Goal: Information Seeking & Learning: Learn about a topic

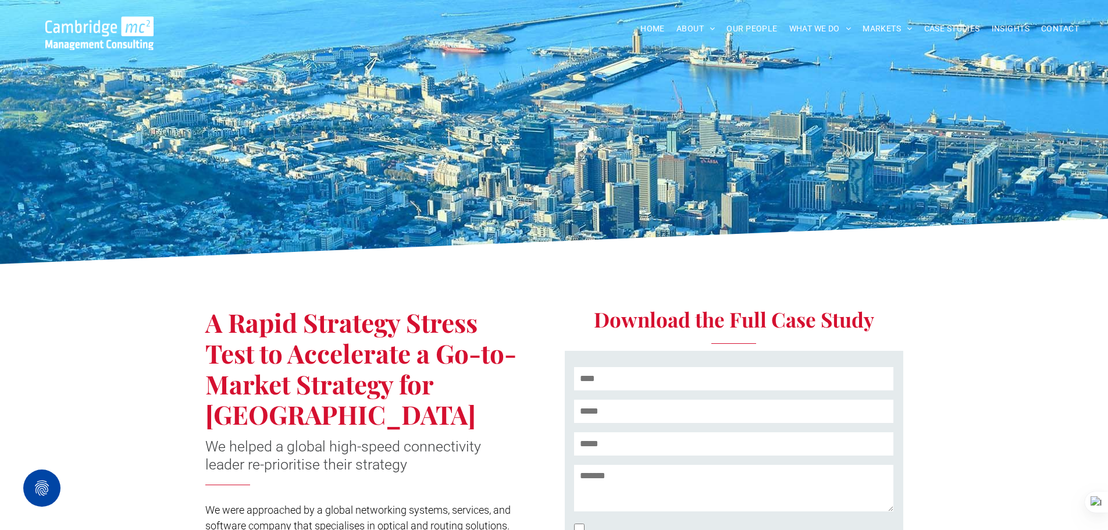
drag, startPoint x: 1026, startPoint y: 232, endPoint x: 1026, endPoint y: 157, distance: 75.6
click at [1026, 232] on icon at bounding box center [554, 245] width 1109 height 52
click at [952, 26] on span "CASE STUDIES" at bounding box center [953, 29] width 56 height 18
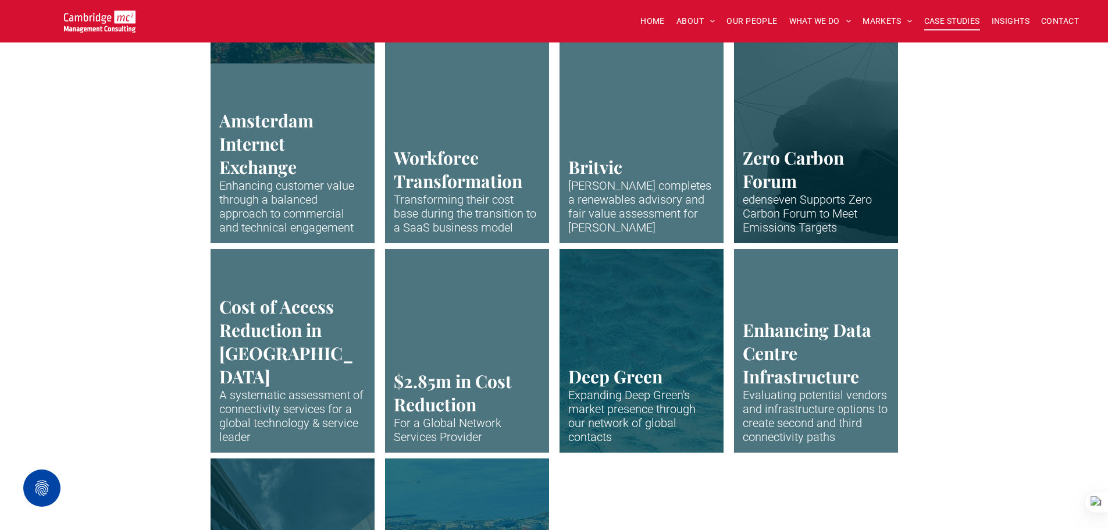
scroll to position [2269, 0]
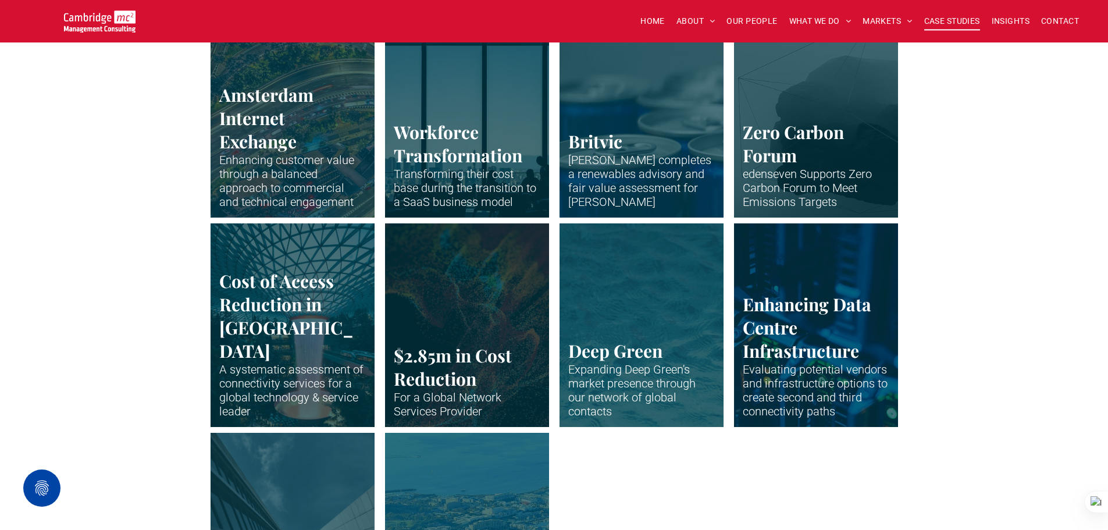
click at [258, 299] on link "The huge indoor waterfall at Singapore Airport" at bounding box center [292, 325] width 174 height 216
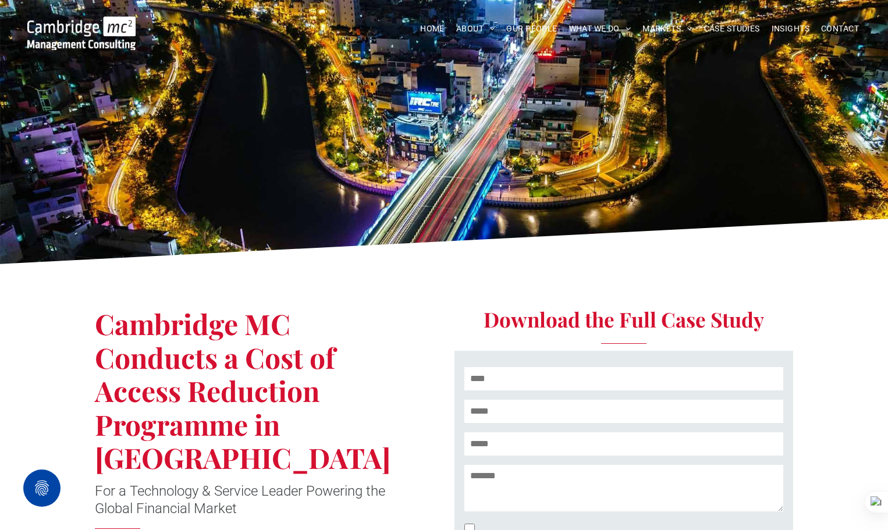
click at [790, 282] on div "**********" at bounding box center [618, 506] width 349 height 470
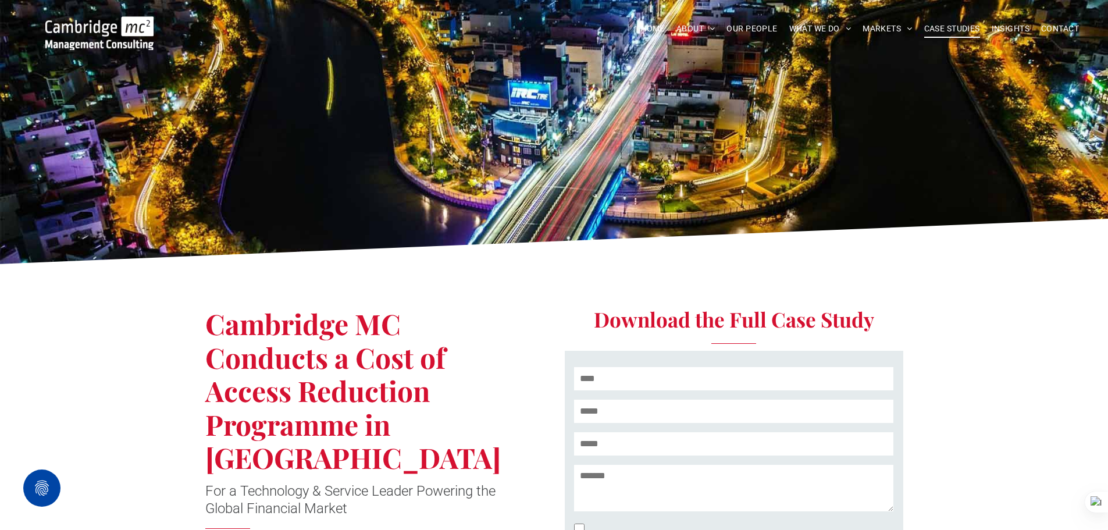
click at [965, 26] on span "CASE STUDIES" at bounding box center [953, 29] width 56 height 18
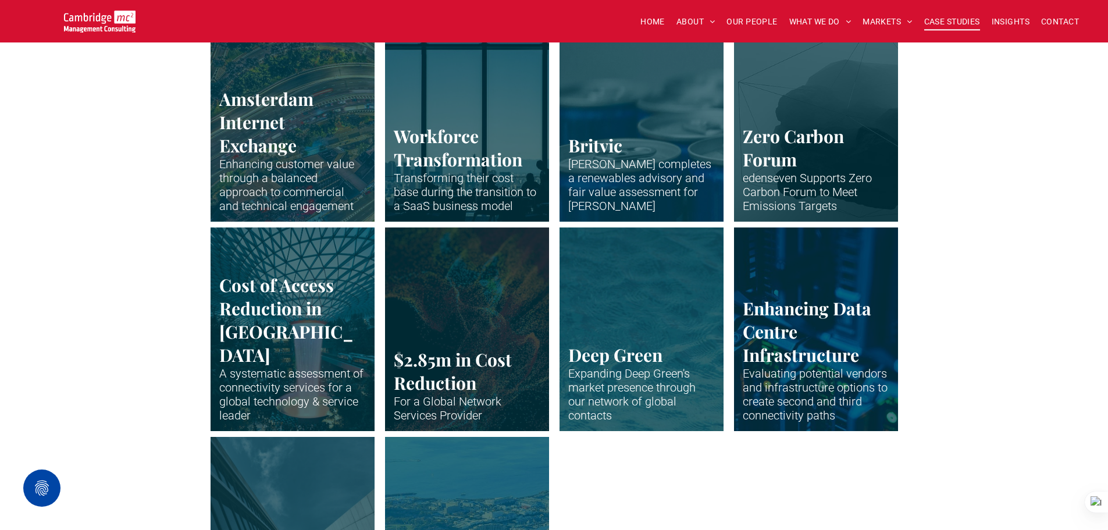
scroll to position [2269, 0]
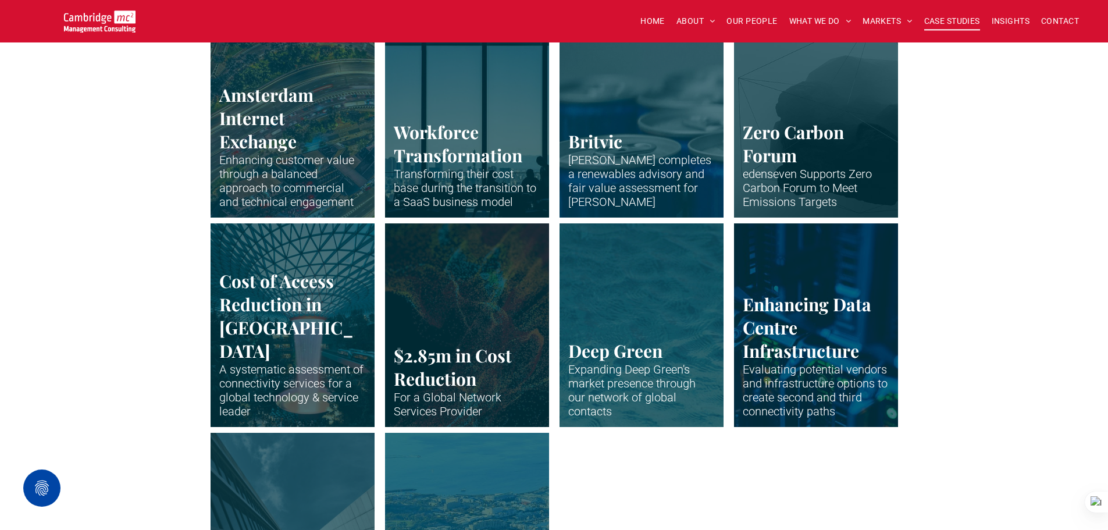
click at [439, 305] on link "Abstract waveform in neon colours" at bounding box center [467, 325] width 174 height 216
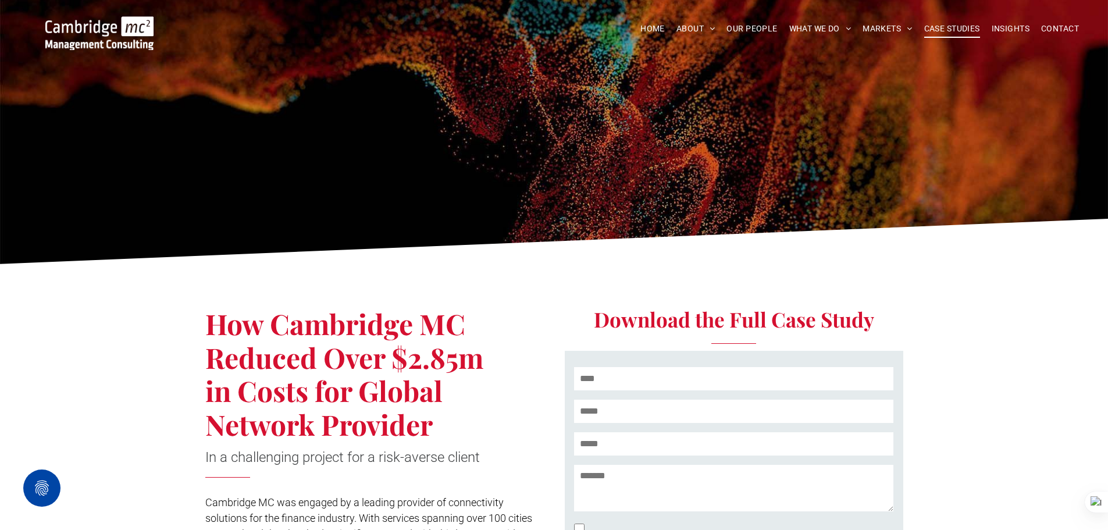
click at [948, 34] on span "CASE STUDIES" at bounding box center [953, 29] width 56 height 18
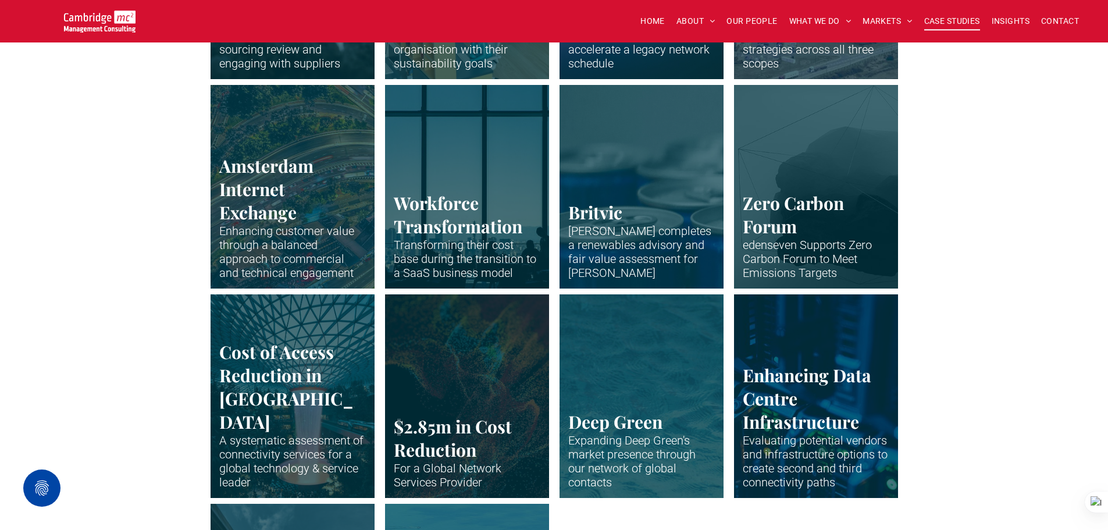
scroll to position [2211, 0]
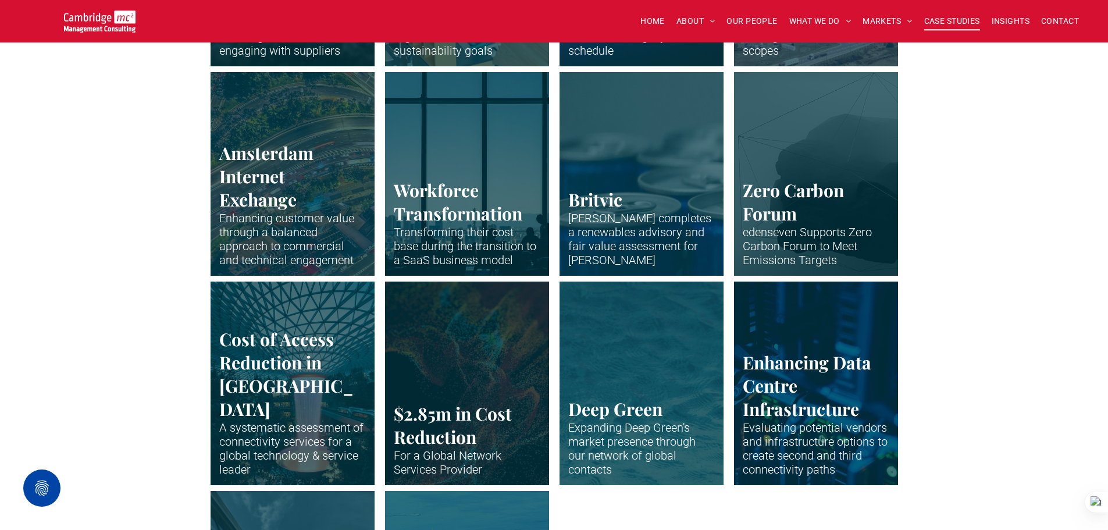
click at [336, 147] on link "Representation of Hydrogen molecules in bright blue colours" at bounding box center [292, 174] width 174 height 216
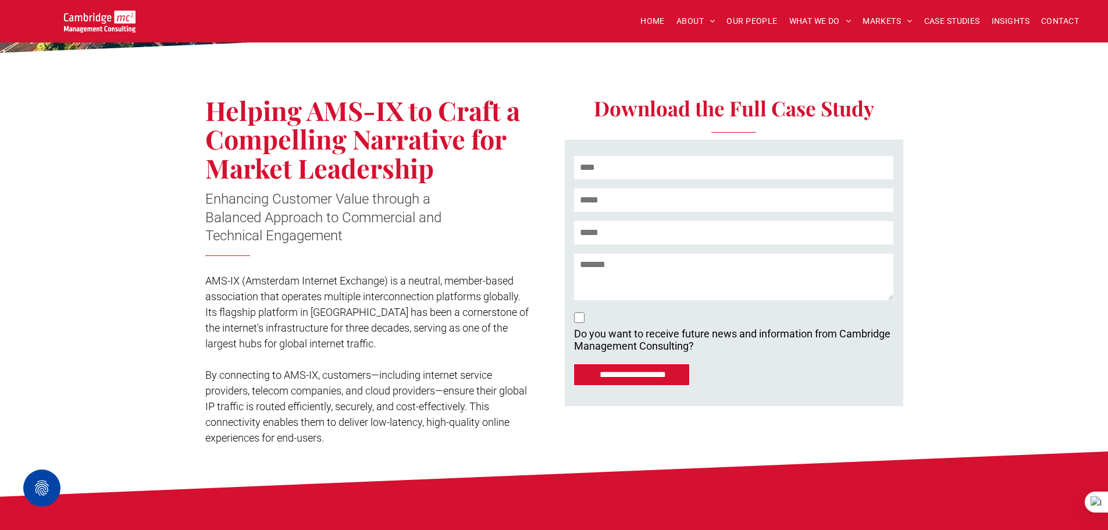
scroll to position [233, 0]
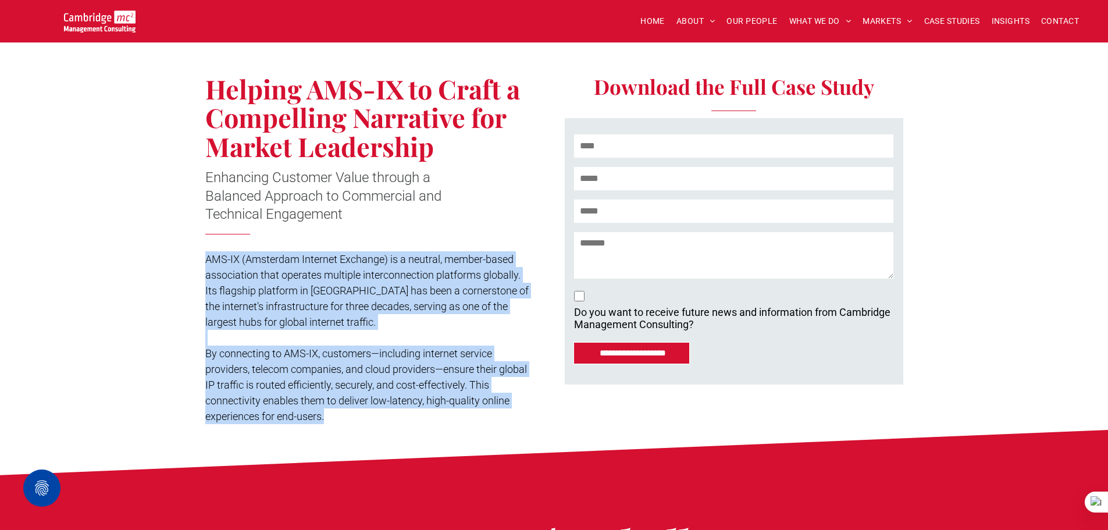
drag, startPoint x: 207, startPoint y: 259, endPoint x: 332, endPoint y: 417, distance: 201.6
click at [332, 417] on div "AMS-IX (Amsterdam Internet Exchange) is a neutral, member-based association tha…" at bounding box center [368, 337] width 327 height 175
copy div "AMS-IX (Amsterdam Internet Exchange) is a neutral, member-based association tha…"
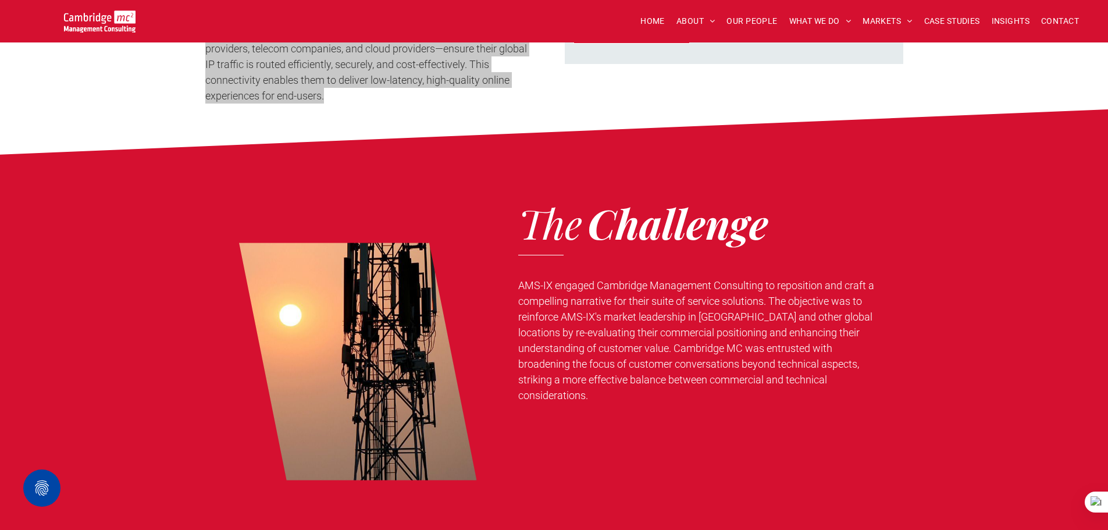
scroll to position [582, 0]
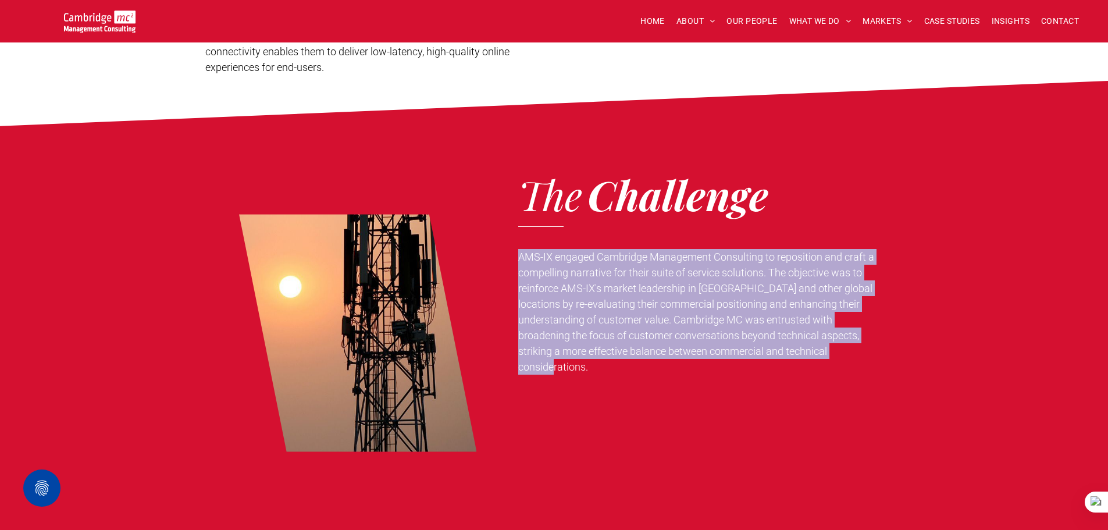
drag, startPoint x: 518, startPoint y: 254, endPoint x: 613, endPoint y: 367, distance: 146.6
click at [613, 367] on p "AMS-IX engaged Cambridge Management Consulting to reposition and craft a compel…" at bounding box center [698, 312] width 360 height 126
copy span "AMS-IX engaged Cambridge Management Consulting to reposition and craft a compel…"
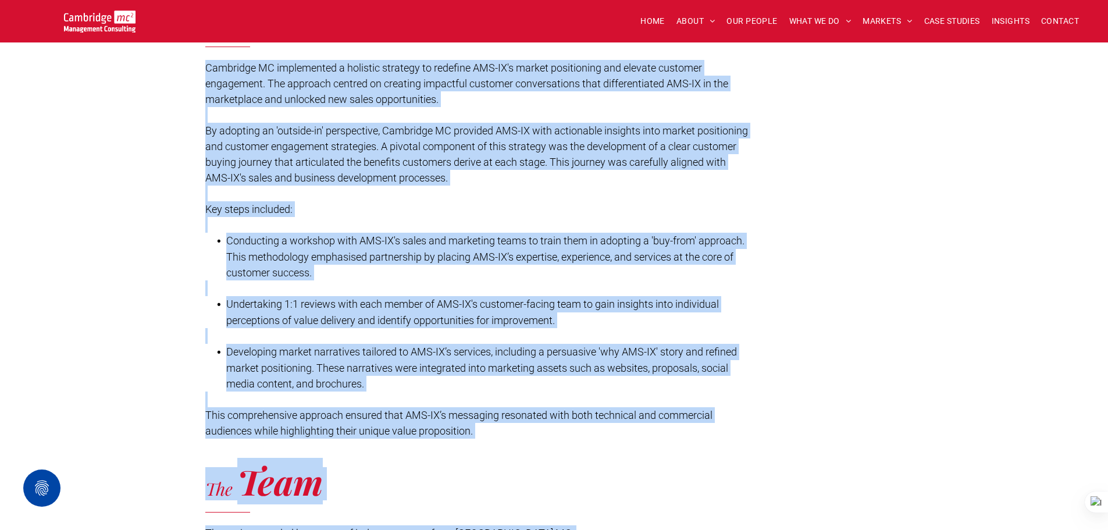
scroll to position [1416, 0]
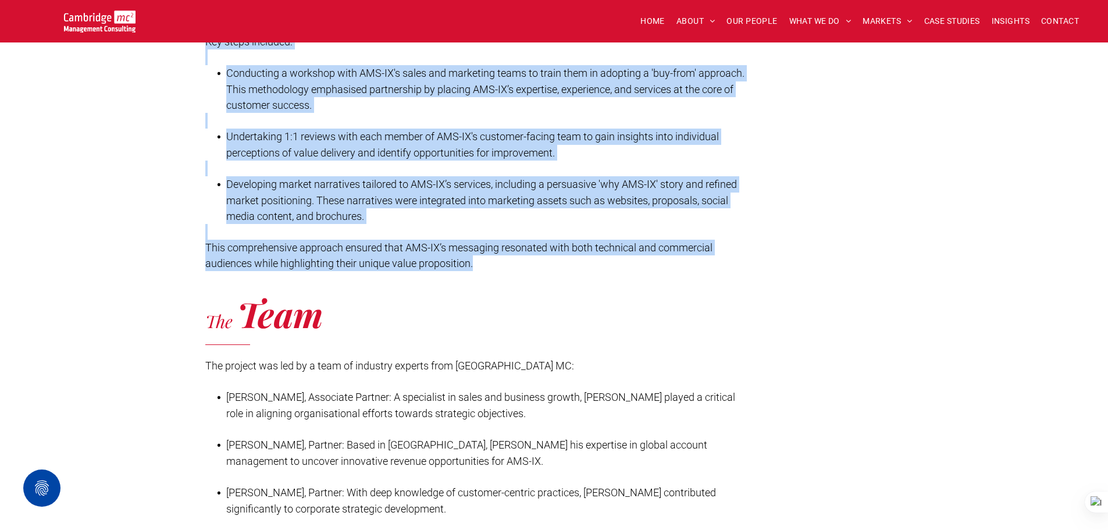
drag, startPoint x: 206, startPoint y: 153, endPoint x: 519, endPoint y: 259, distance: 330.6
click at [519, 259] on div "Cambridge MC implemented a holistic strategy to redefine AMS-IX's market positi…" at bounding box center [478, 81] width 546 height 381
copy div "Cambridge MC implemented a holistic strategy to redefine AMS-IX's market positi…"
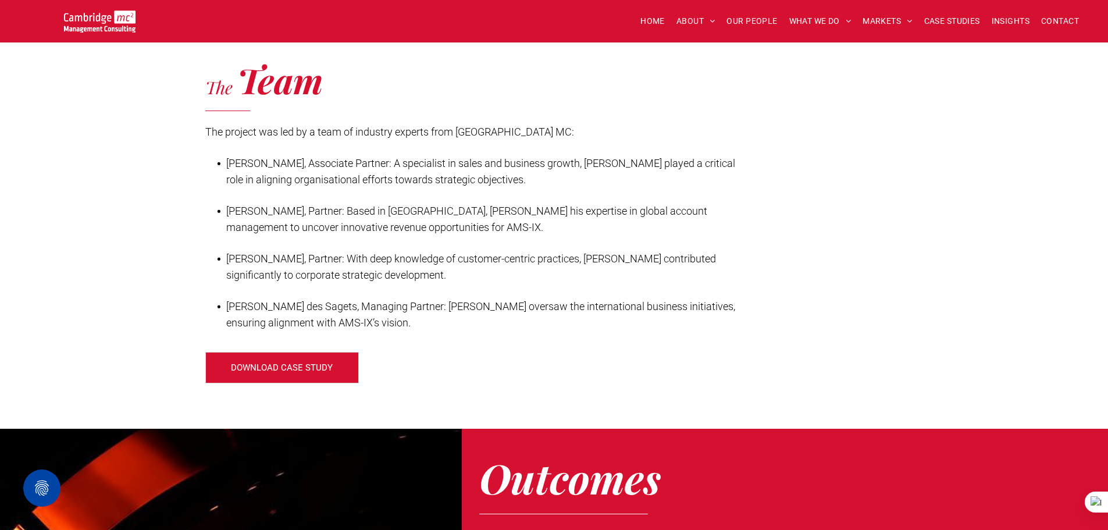
scroll to position [1649, 0]
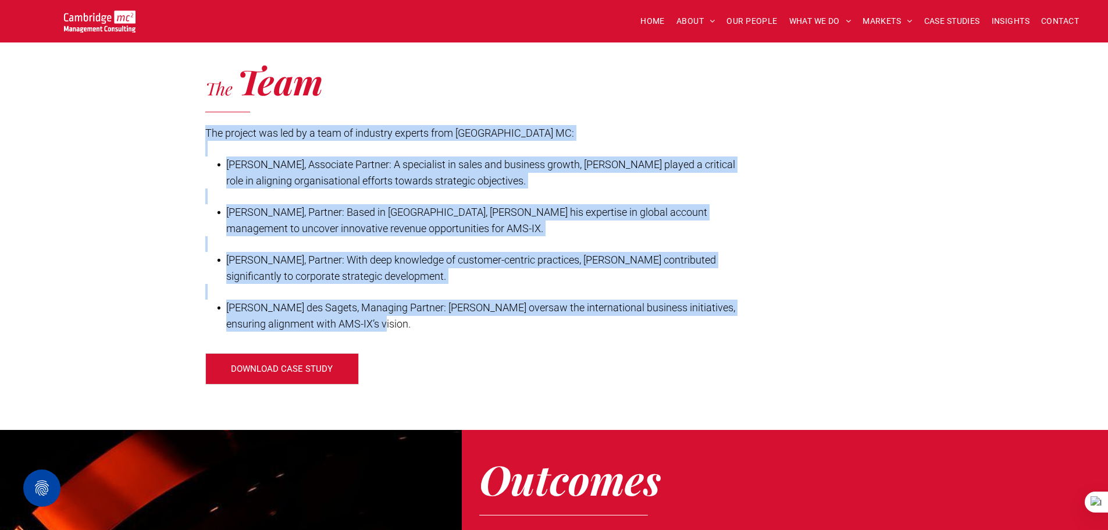
drag, startPoint x: 207, startPoint y: 131, endPoint x: 403, endPoint y: 318, distance: 270.0
click at [403, 318] on div "The project was led by a team of industry experts from Cambridge MC: John Walla…" at bounding box center [478, 228] width 546 height 209
copy div "The project was led by a team of industry experts from Cambridge MC: John Walla…"
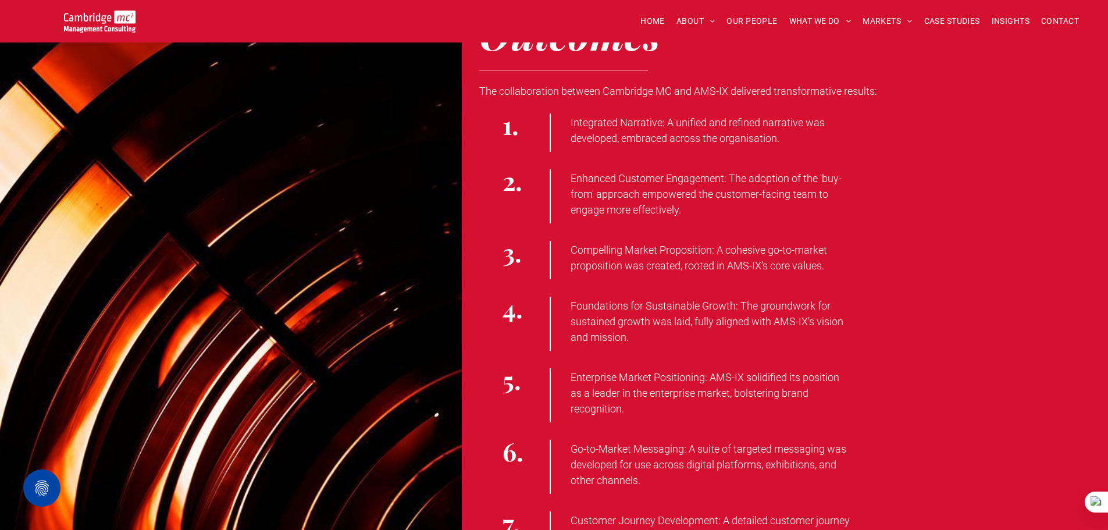
scroll to position [2114, 0]
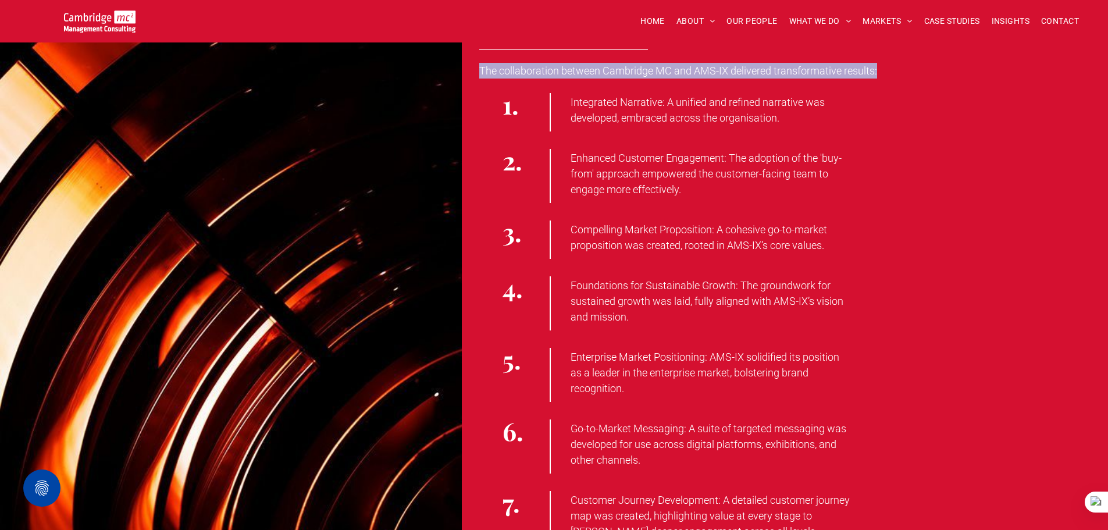
drag, startPoint x: 478, startPoint y: 65, endPoint x: 904, endPoint y: 67, distance: 425.3
click at [904, 67] on div "Outcomes The collaboration between Cambridge MC and AMS-IX delivered transforma…" at bounding box center [785, 271] width 646 height 613
copy span "The collaboration between Cambridge MC and AMS-IX delivered transformative resu…"
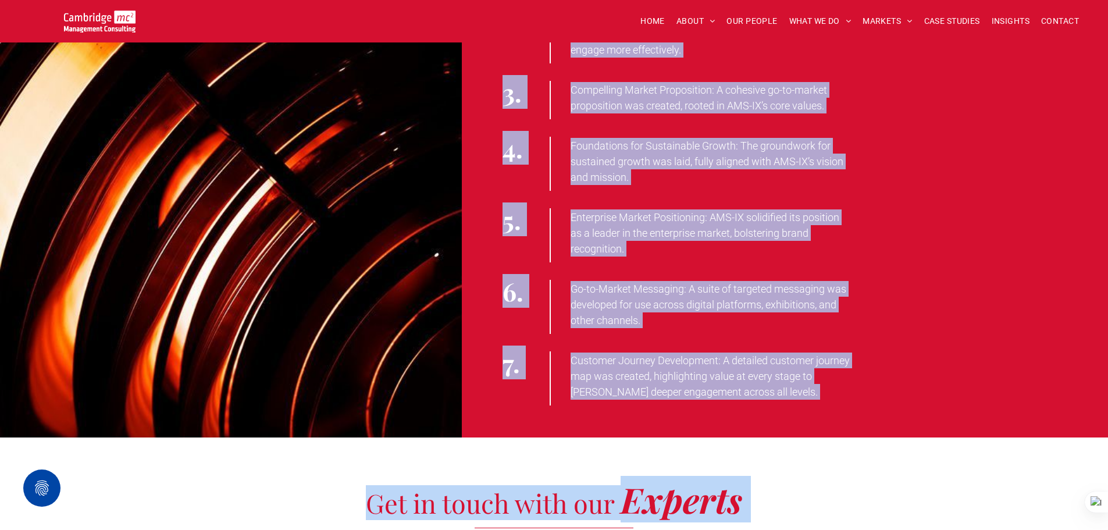
scroll to position [2427, 0]
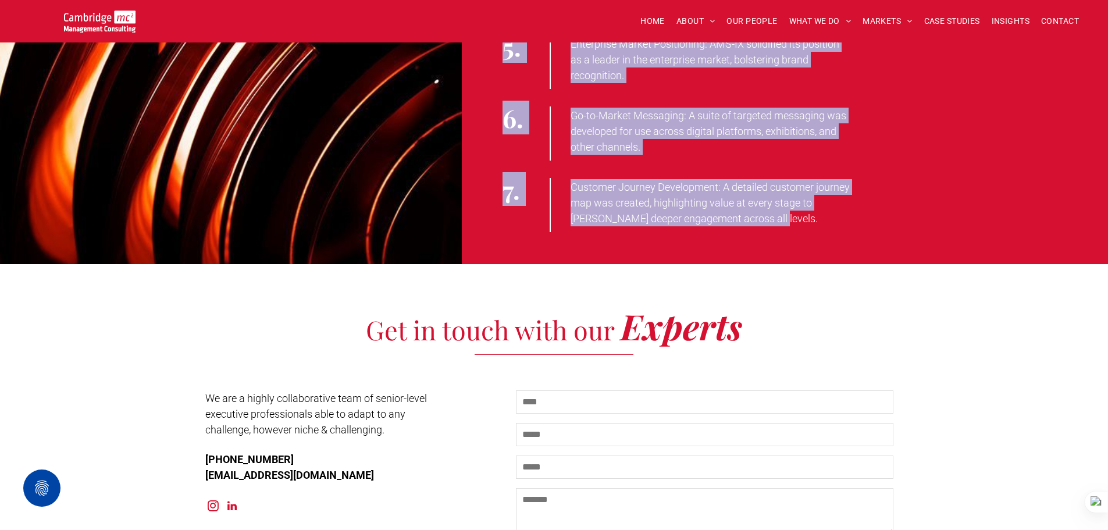
drag, startPoint x: 572, startPoint y: 95, endPoint x: 746, endPoint y: 209, distance: 208.0
copy div "Integrated Narrative: A unified and refined narrative was developed, embraced a…"
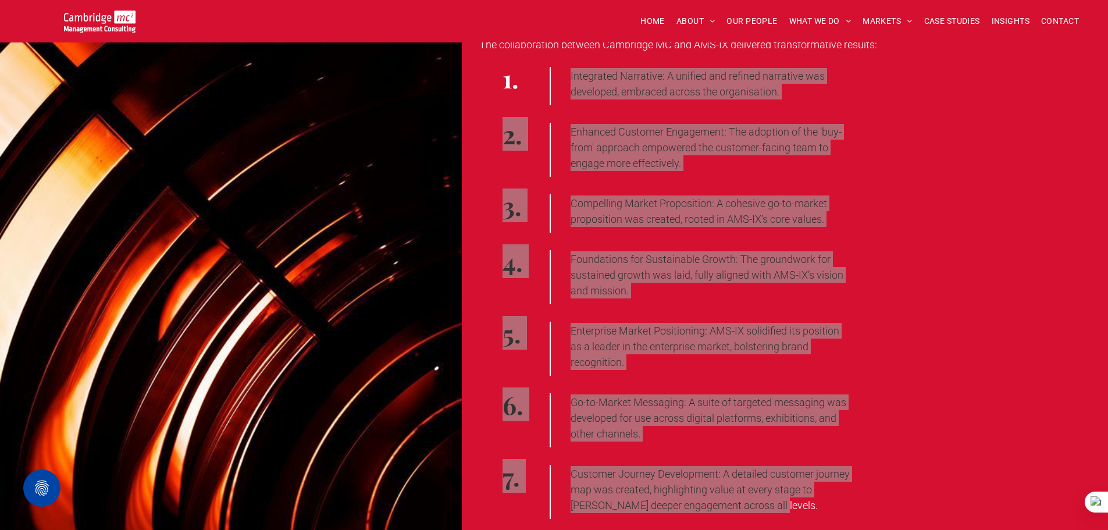
scroll to position [2136, 0]
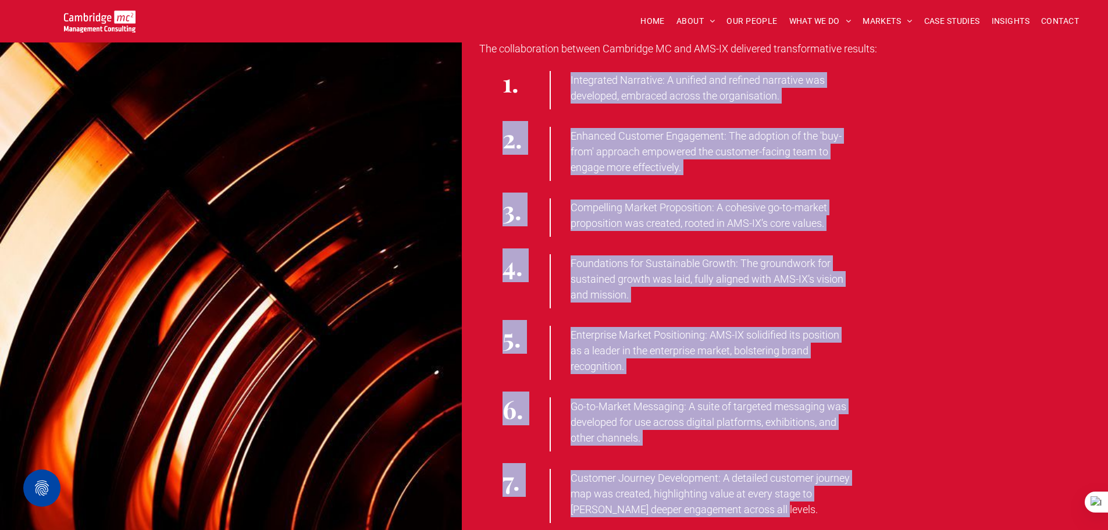
click at [937, 205] on div "Compelling Market Proposition: A cohesive go-to-market proposition was created,…" at bounding box center [809, 217] width 518 height 38
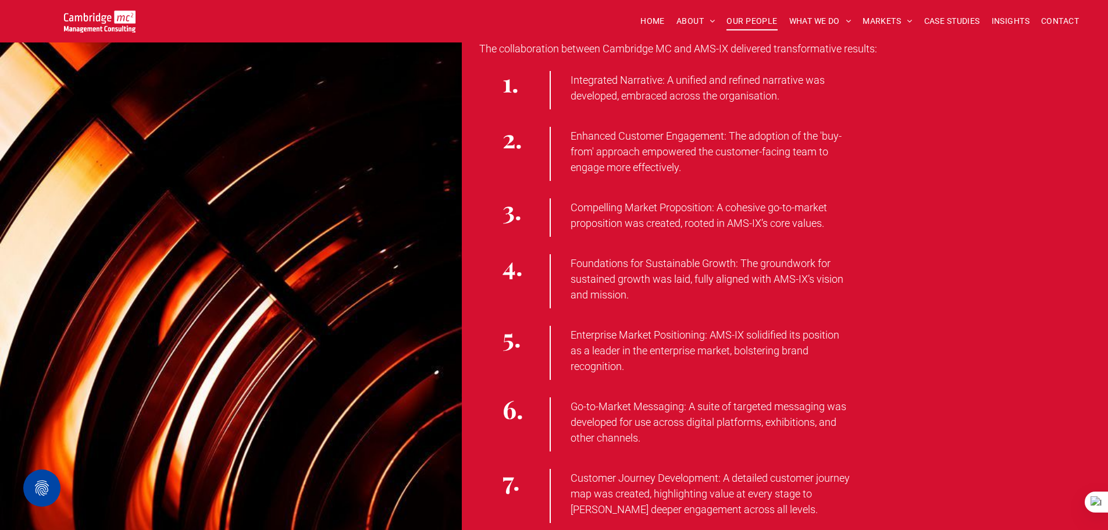
click at [730, 19] on span "OUR PEOPLE" at bounding box center [752, 21] width 51 height 18
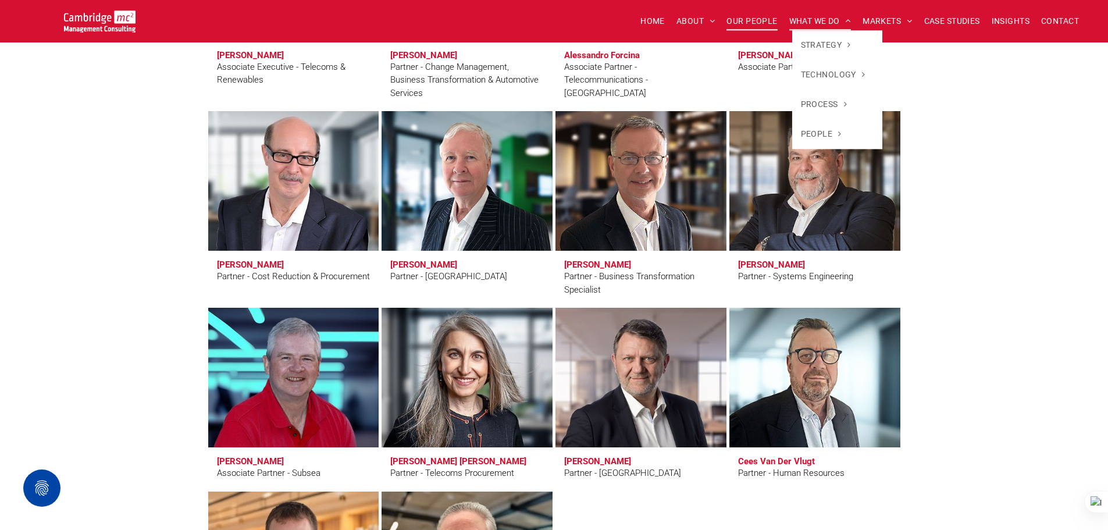
scroll to position [3482, 0]
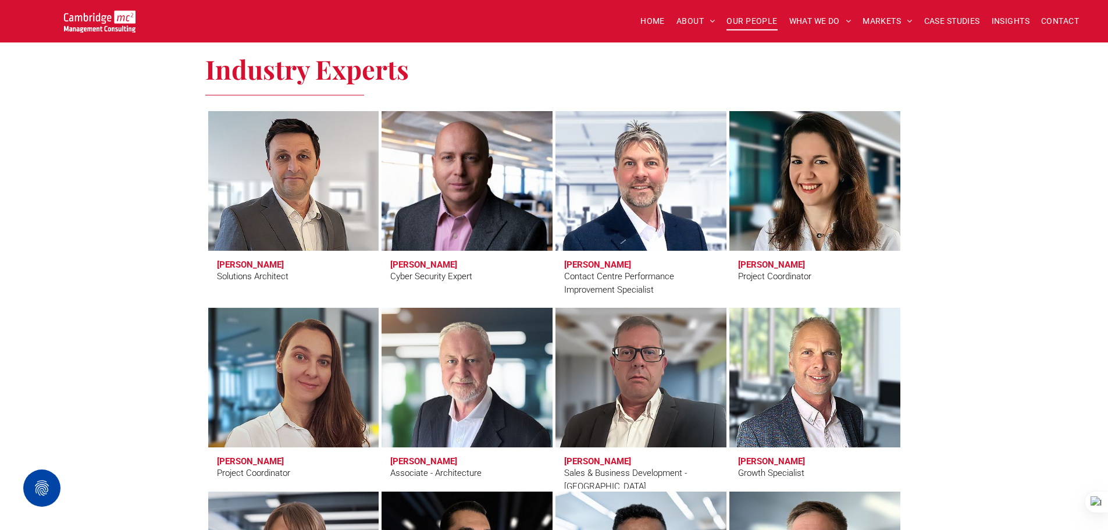
click at [1008, 201] on div "Industry Experts [PERSON_NAME] Solutions Architect [PERSON_NAME] Cyber Security…" at bounding box center [554, 381] width 1108 height 693
click at [944, 24] on span "CASE STUDIES" at bounding box center [953, 21] width 56 height 18
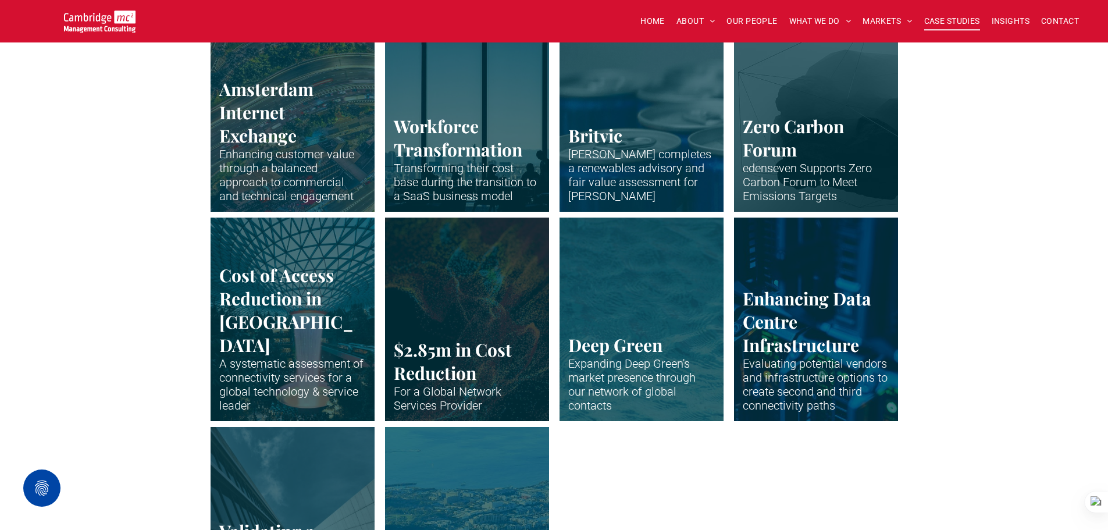
scroll to position [2153, 0]
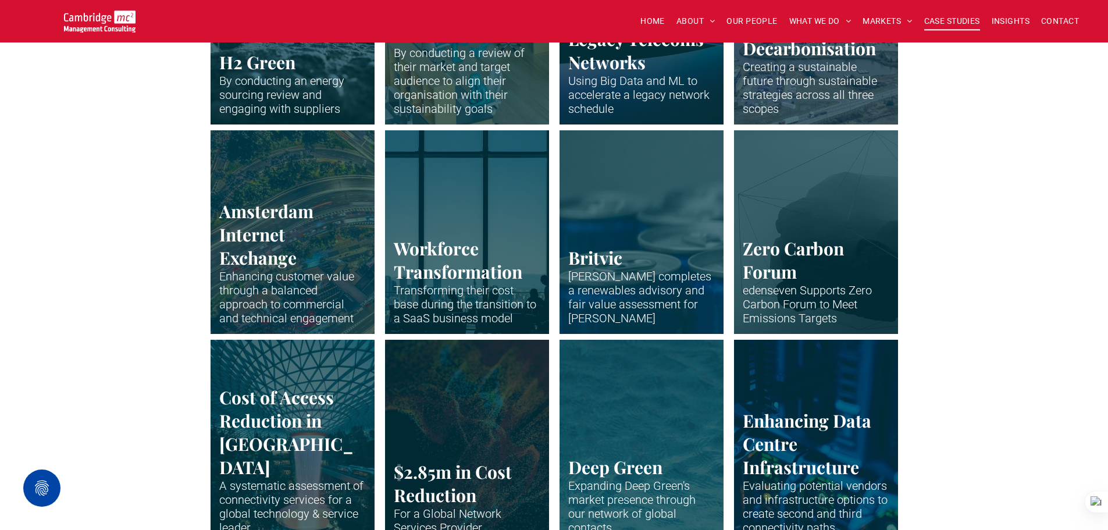
click at [535, 180] on link "Plastic miniatures sitting at desks and working" at bounding box center [467, 232] width 174 height 216
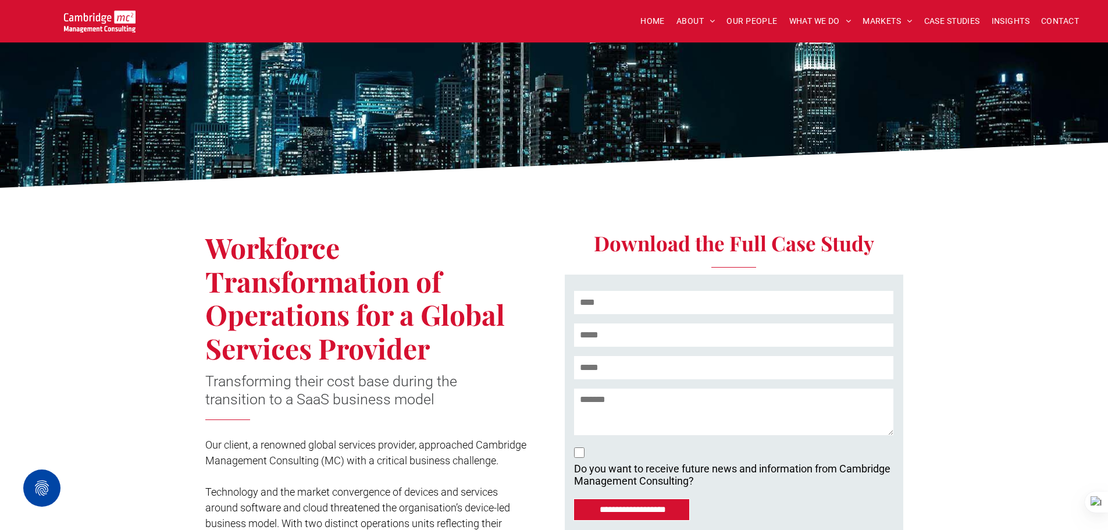
scroll to position [233, 0]
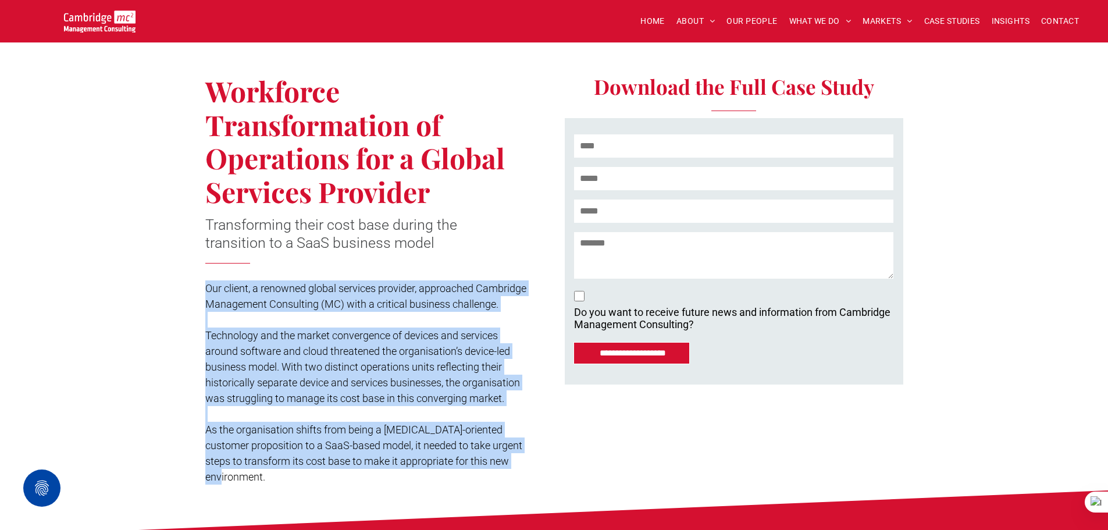
drag, startPoint x: 207, startPoint y: 290, endPoint x: 287, endPoint y: 483, distance: 209.9
click at [287, 483] on div "Our client, a renowned global services provider, approached Cambridge Managemen…" at bounding box center [368, 382] width 327 height 207
copy div "Our client, a renowned global services provider, approached Cambridge Managemen…"
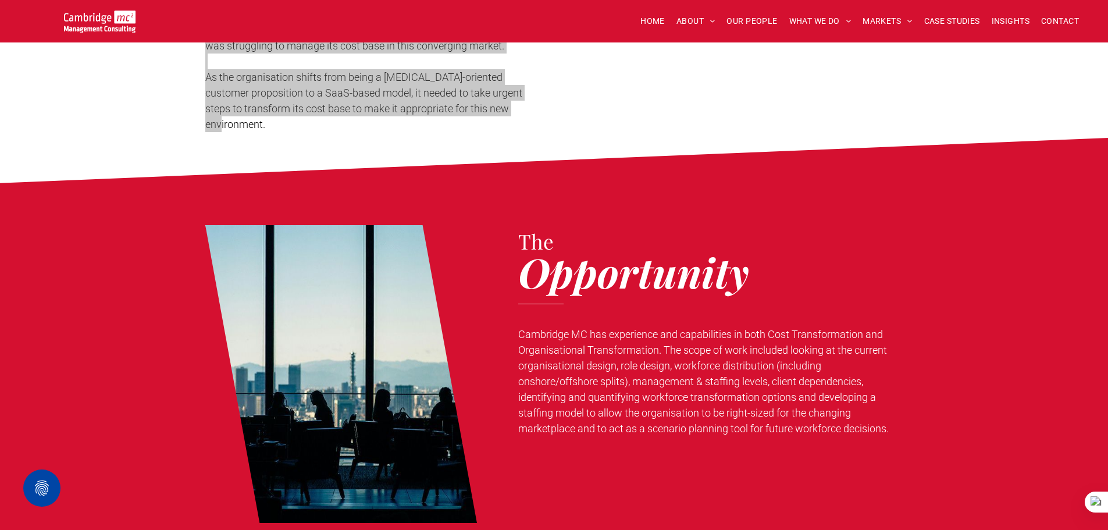
scroll to position [698, 0]
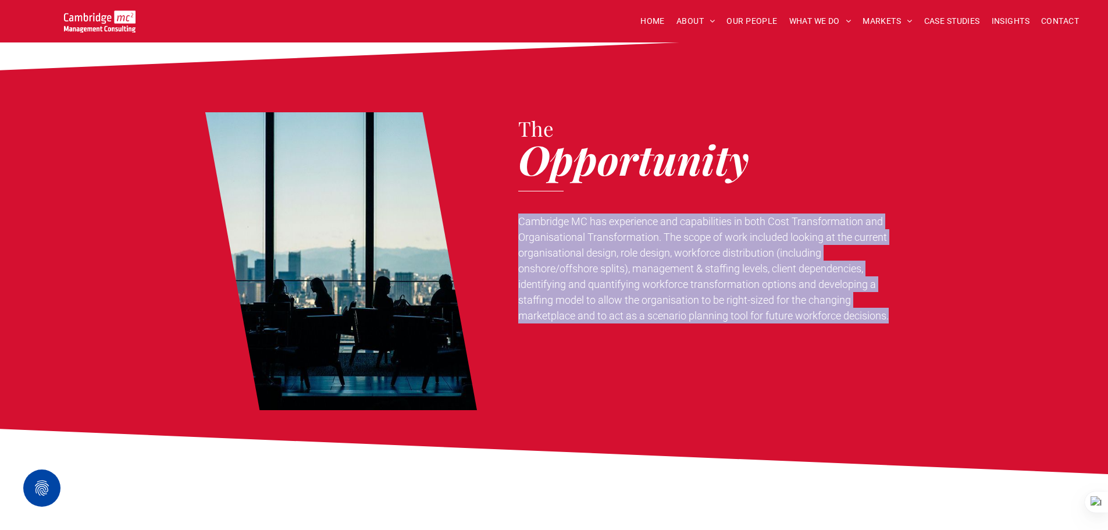
drag, startPoint x: 520, startPoint y: 222, endPoint x: 909, endPoint y: 322, distance: 402.5
click at [909, 322] on div "The Opportunity Cambridge MC has experience and capabilities in both Cost Trans…" at bounding box center [554, 249] width 1108 height 344
copy span "Cambridge MC has experience and capabilities in both Cost Transformation and Or…"
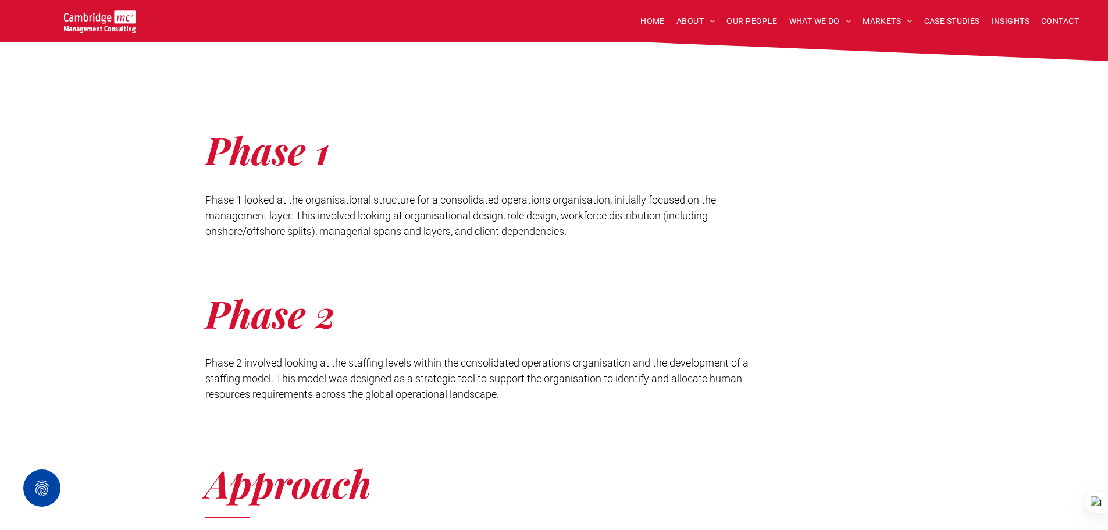
scroll to position [1105, 0]
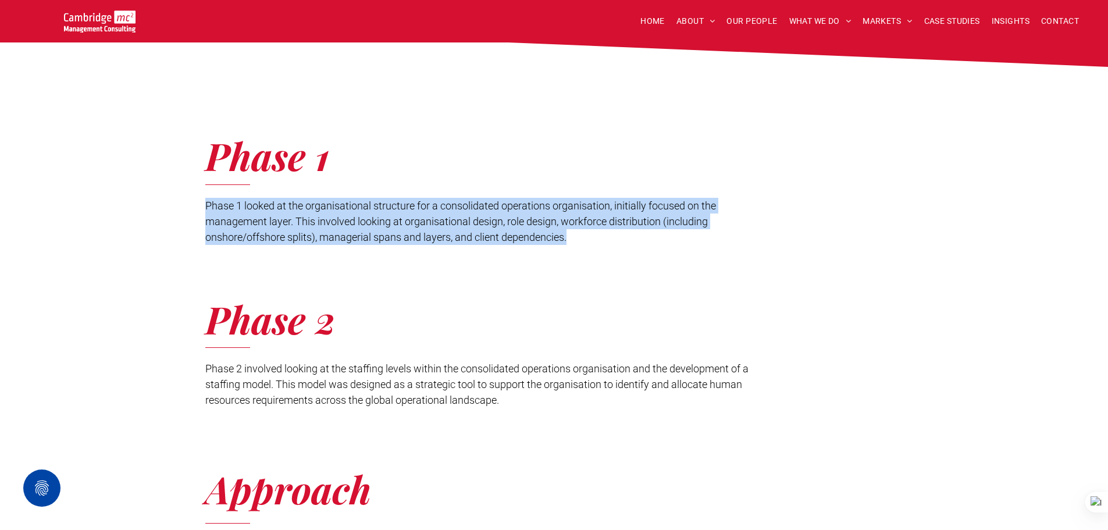
drag, startPoint x: 205, startPoint y: 203, endPoint x: 581, endPoint y: 230, distance: 376.8
click at [622, 243] on p "Phase 1 looked at the organisational structure for a consolidated operations or…" at bounding box center [478, 221] width 546 height 47
copy span "Phase 1 looked at the organisational structure for a consolidated operations or…"
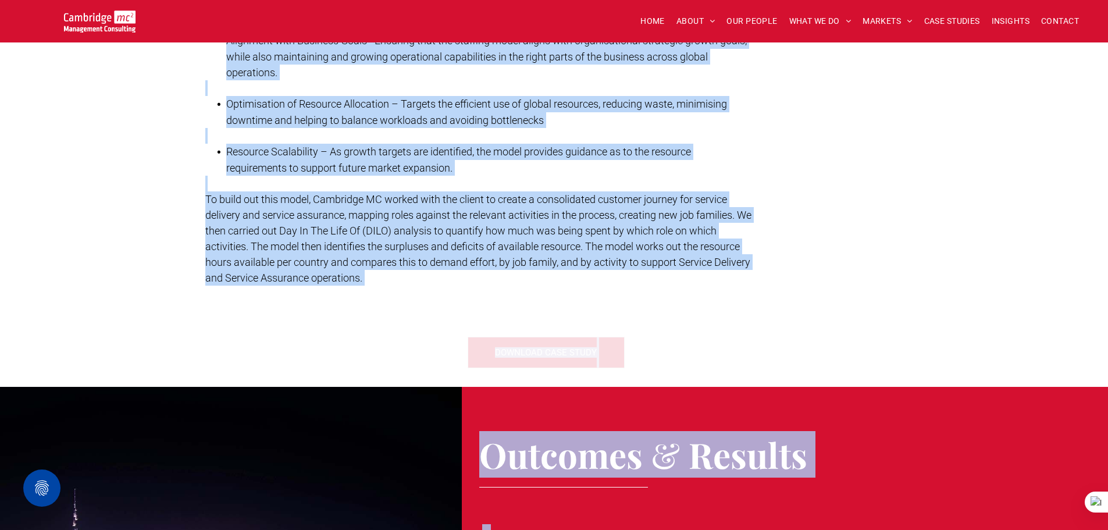
scroll to position [1865, 0]
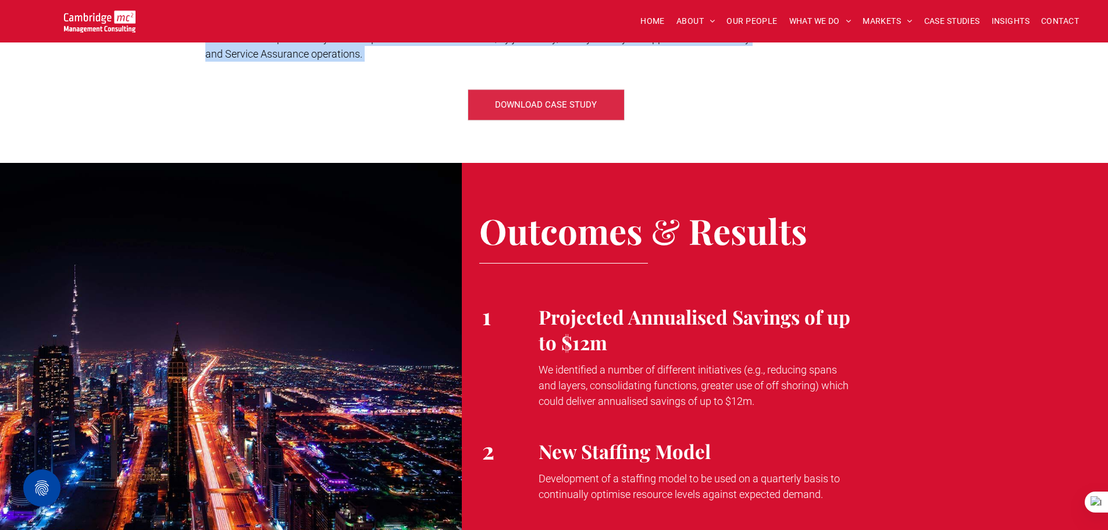
drag, startPoint x: 209, startPoint y: 158, endPoint x: 399, endPoint y: 65, distance: 211.0
click at [399, 65] on div "Workforce Transformation of Operations for a Global Services Provider Transform…" at bounding box center [554, 221] width 1108 height 4173
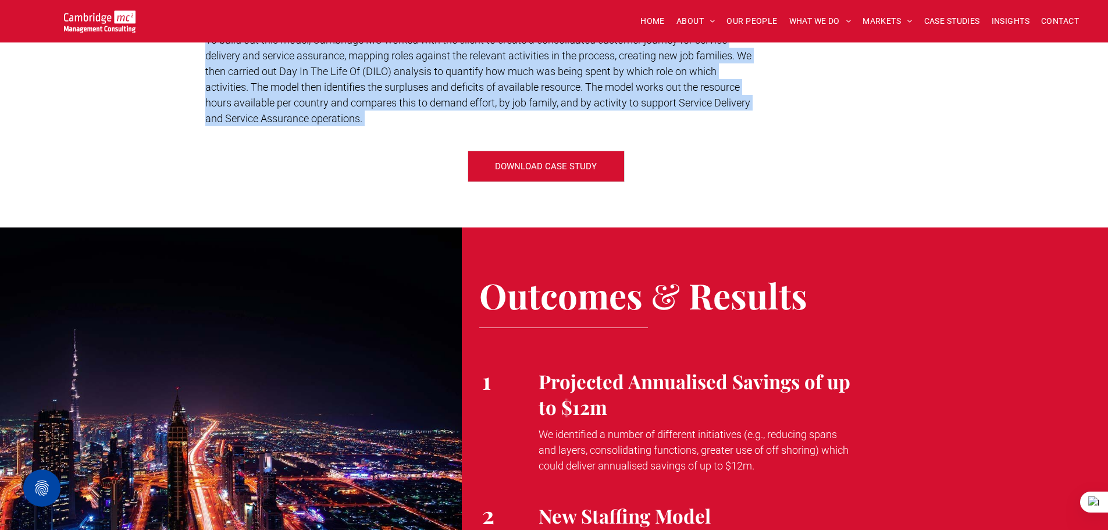
scroll to position [1748, 0]
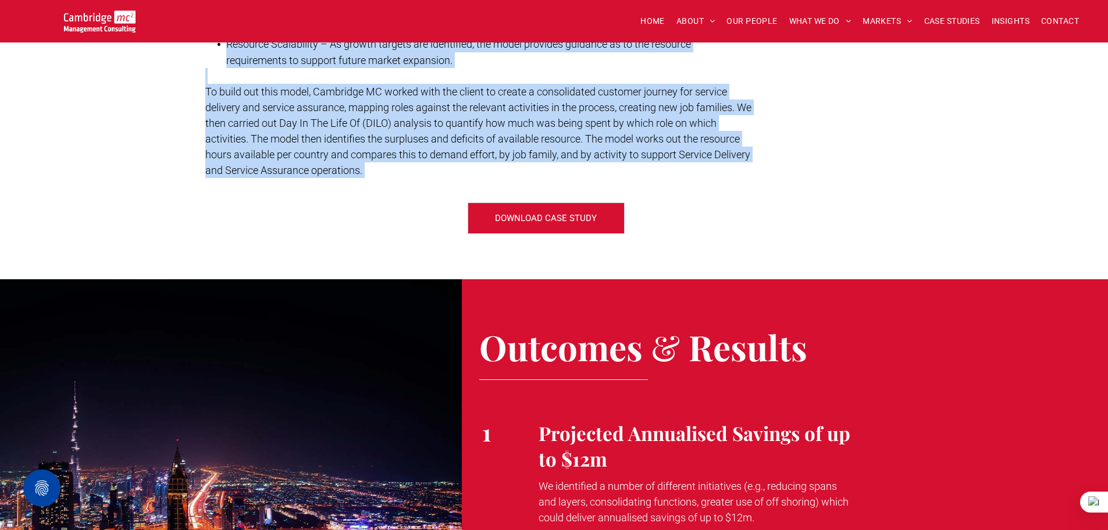
copy div "Phase 2 Phase 2 involved looking at the staffing levels within the consolidated…"
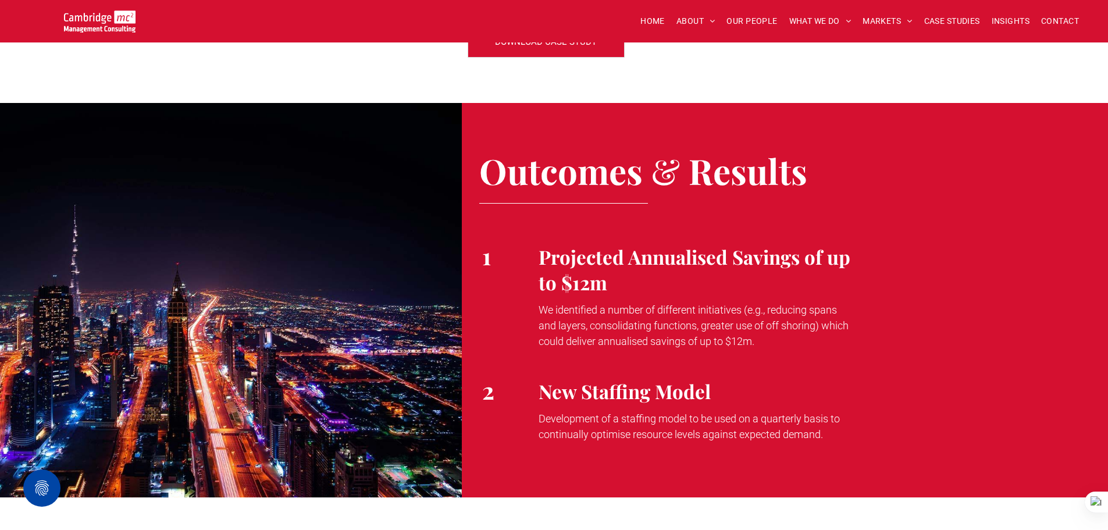
scroll to position [1923, 0]
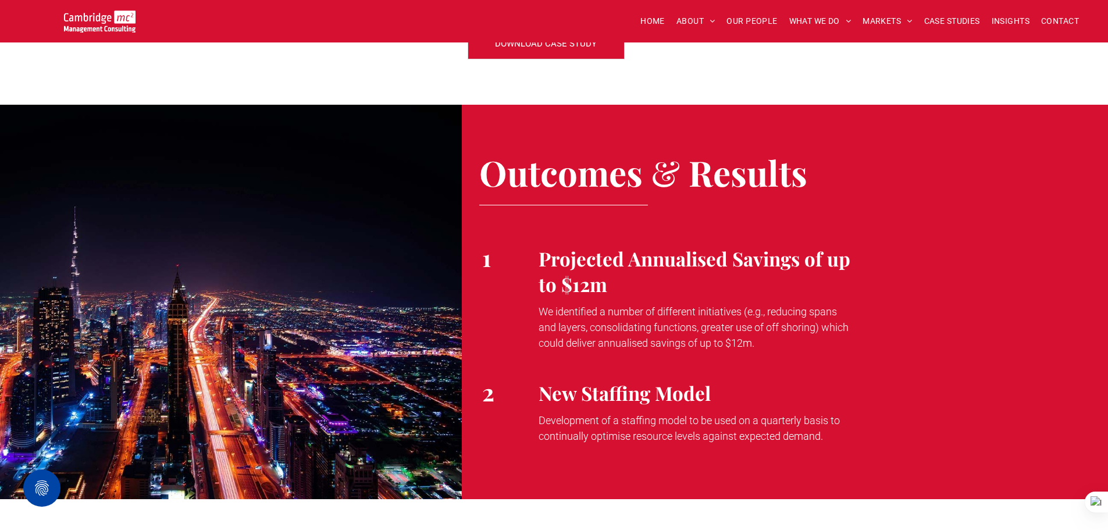
click at [545, 269] on span "Projected Annualised Savings of up to $12m" at bounding box center [695, 271] width 312 height 51
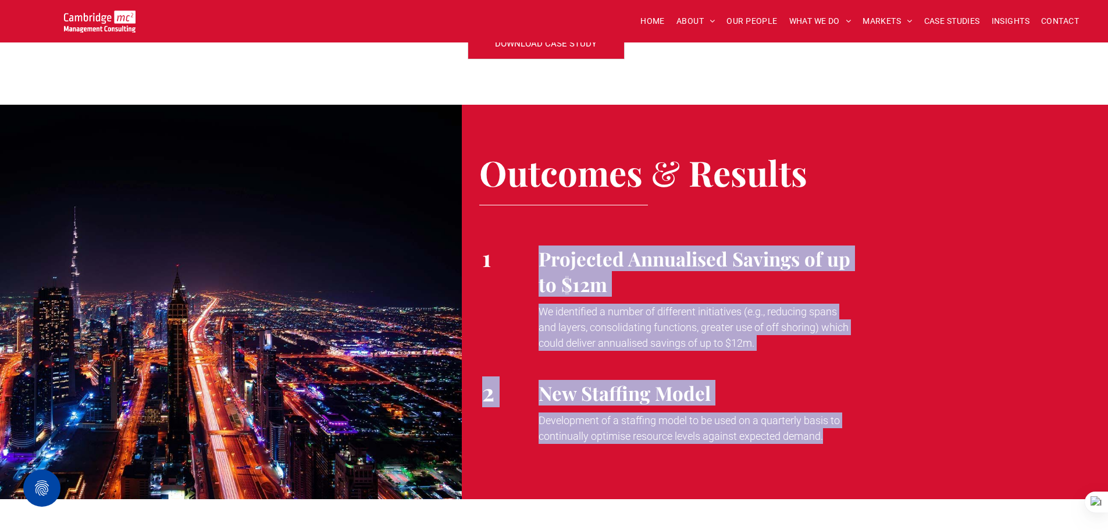
drag, startPoint x: 542, startPoint y: 265, endPoint x: 849, endPoint y: 436, distance: 351.6
click at [849, 436] on div "Outcomes & Results 1 Projected Annualised Savings of up to $12m We identified a…" at bounding box center [785, 302] width 646 height 394
click at [609, 262] on span "Projected Annualised Savings of up to $12m" at bounding box center [695, 271] width 312 height 51
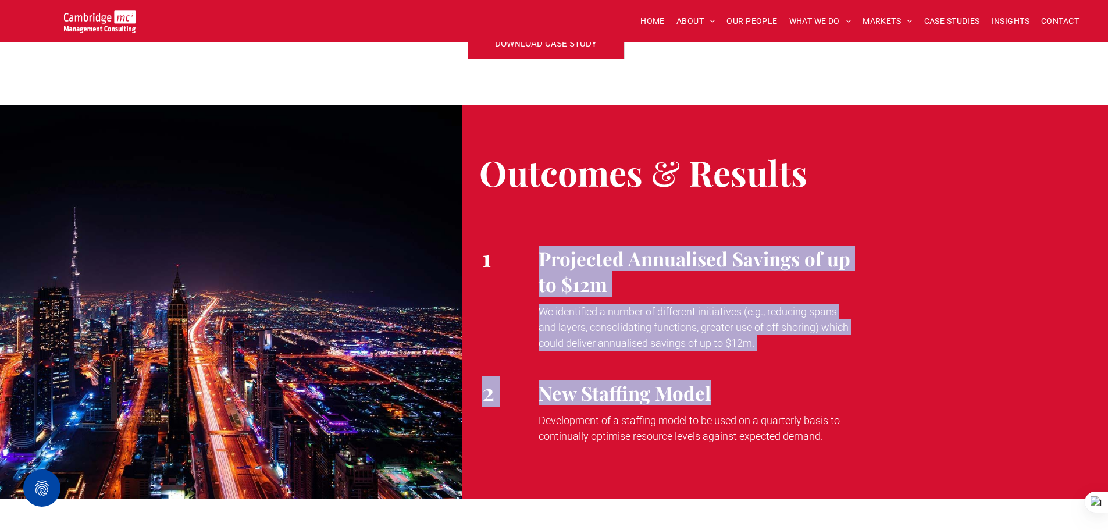
drag, startPoint x: 487, startPoint y: 265, endPoint x: 799, endPoint y: 392, distance: 337.4
click at [799, 392] on div "Outcomes & Results 1 Projected Annualised Savings of up to $12m We identified a…" at bounding box center [785, 302] width 646 height 394
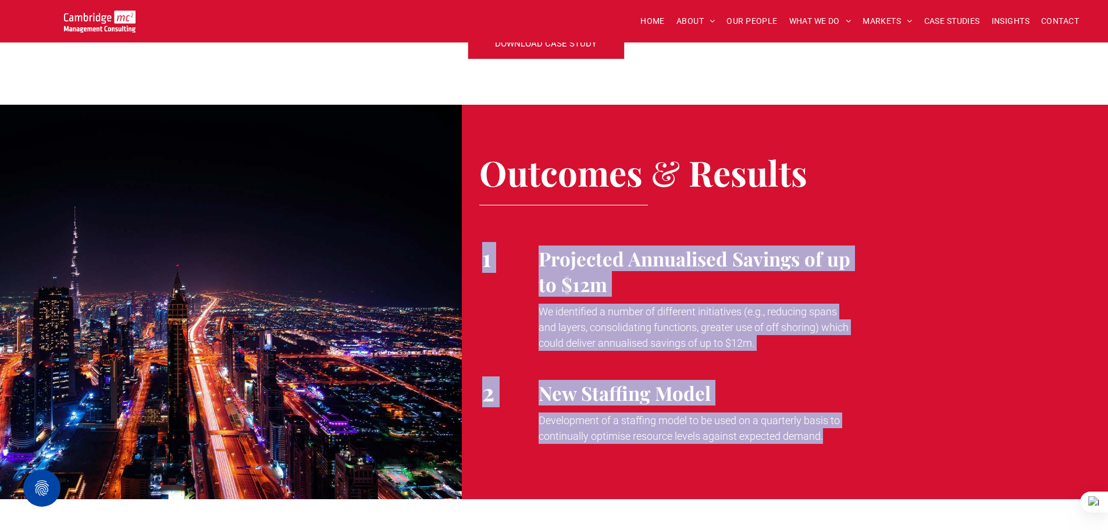
drag, startPoint x: 483, startPoint y: 260, endPoint x: 866, endPoint y: 431, distance: 419.3
click at [866, 431] on div "Outcomes & Results 1 Projected Annualised Savings of up to $12m We identified a…" at bounding box center [785, 302] width 646 height 394
copy div "1 Projected Annualised Savings of up to $12m We identified a number of differen…"
drag, startPoint x: 695, startPoint y: 383, endPoint x: 698, endPoint y: 390, distance: 7.3
click at [695, 383] on strong "New Staffing Model" at bounding box center [625, 393] width 172 height 26
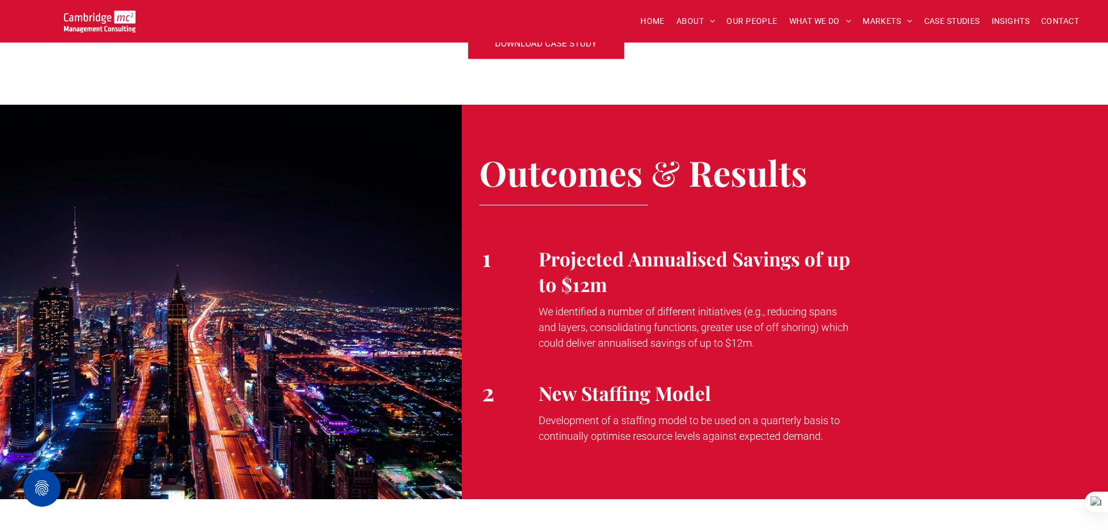
click at [712, 390] on p "New Staffing Model" at bounding box center [810, 393] width 543 height 26
drag, startPoint x: 709, startPoint y: 391, endPoint x: 519, endPoint y: 398, distance: 190.4
click at [519, 398] on div "2 New Staffing Model Development of a staffing model to be used on a quarterly …" at bounding box center [784, 411] width 611 height 93
drag, startPoint x: 578, startPoint y: 344, endPoint x: 602, endPoint y: 364, distance: 31.4
click at [578, 344] on span "We identified a number of different initiatives (e.g., reducing spans and layer…" at bounding box center [694, 327] width 310 height 44
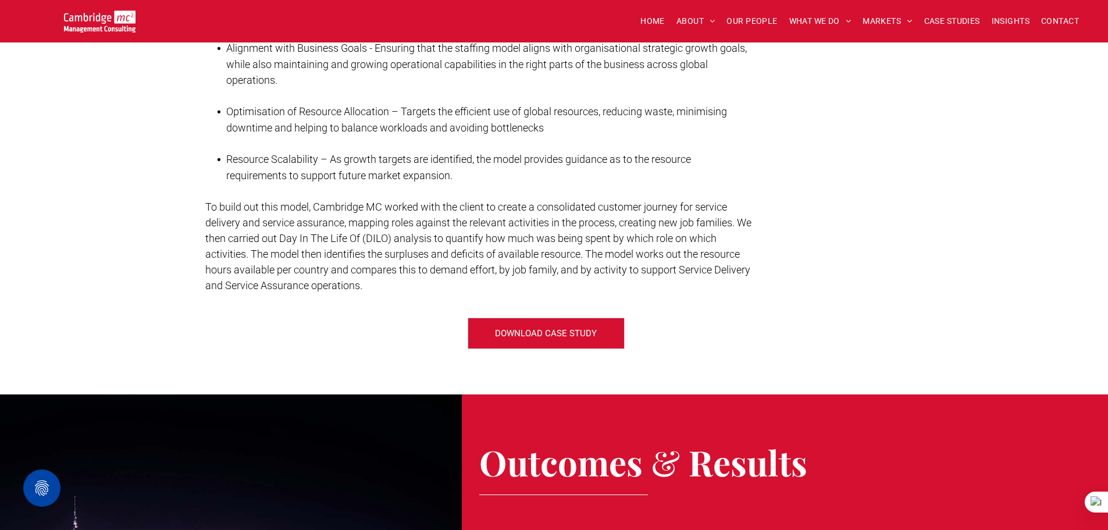
scroll to position [1632, 0]
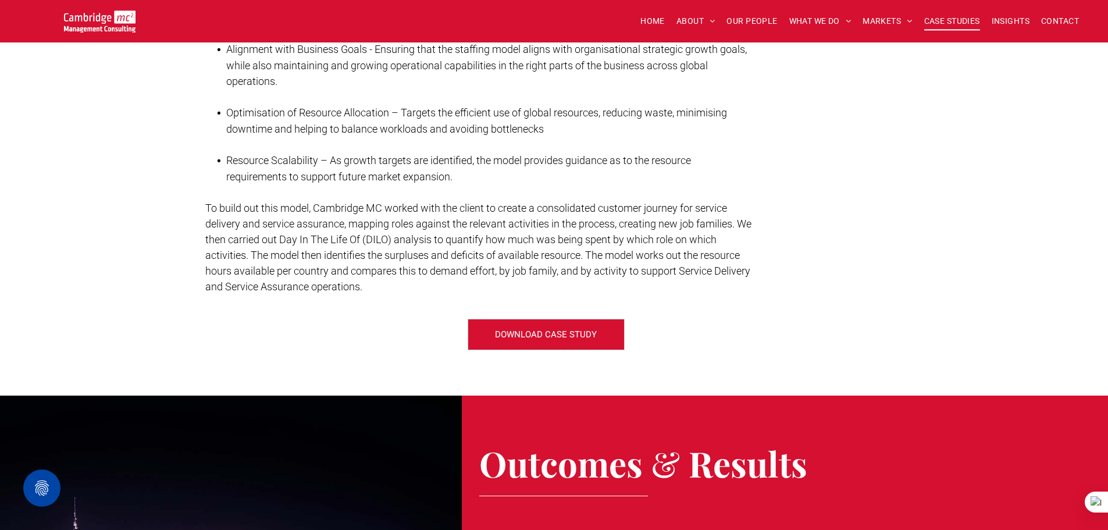
click at [944, 13] on span "CASE STUDIES" at bounding box center [953, 21] width 56 height 18
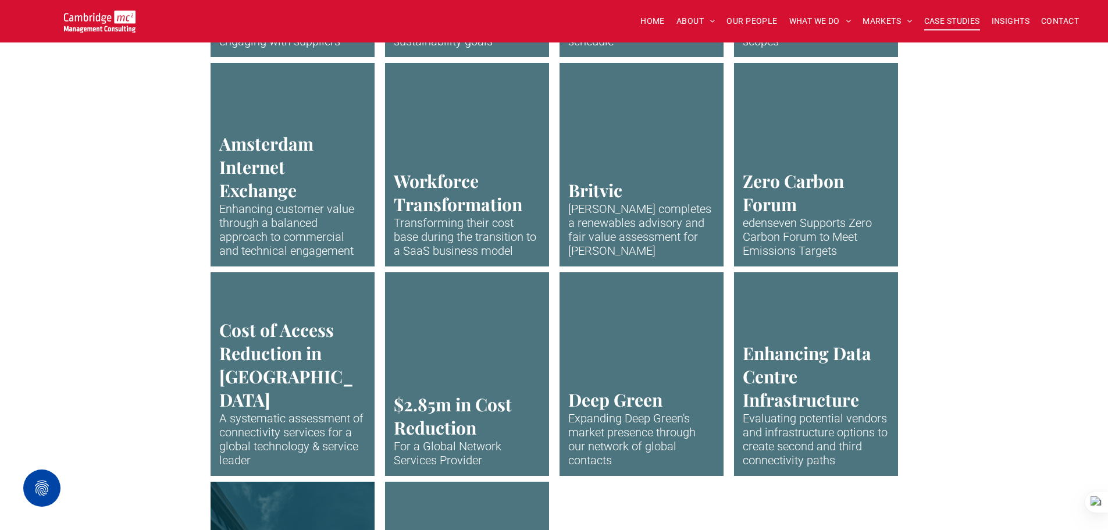
scroll to position [2211, 0]
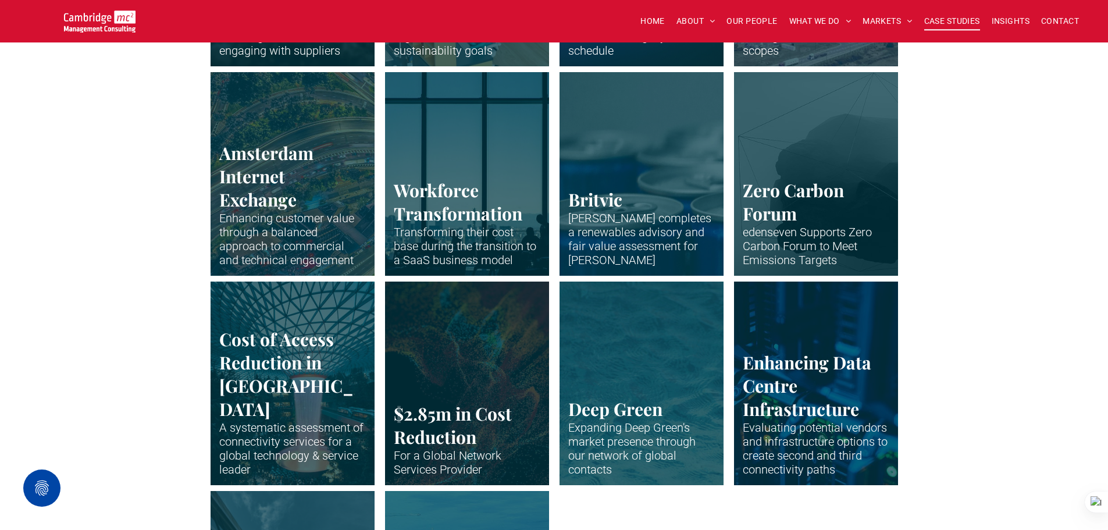
click at [664, 152] on link "The tops of blue metal drinks cans." at bounding box center [641, 174] width 174 height 216
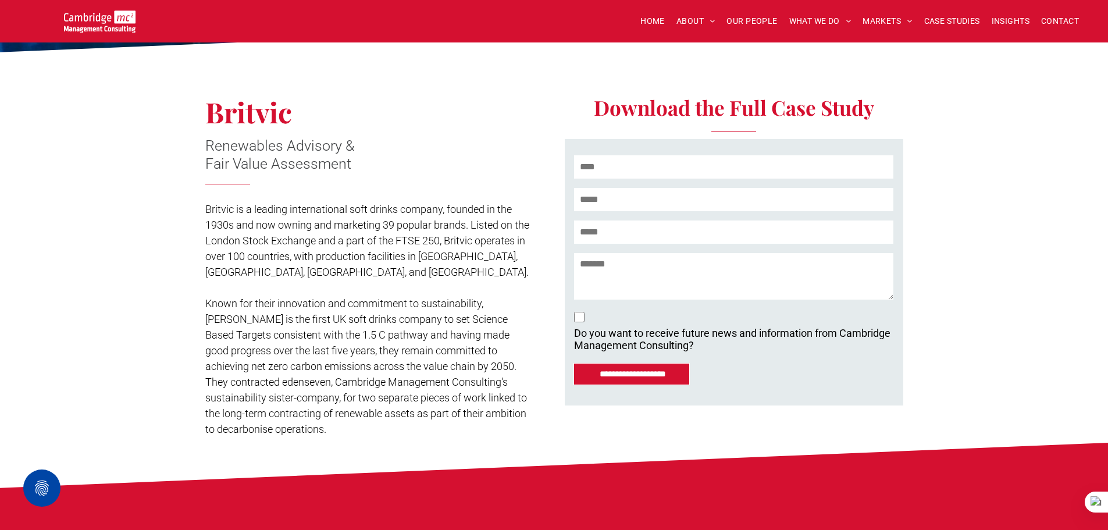
scroll to position [233, 0]
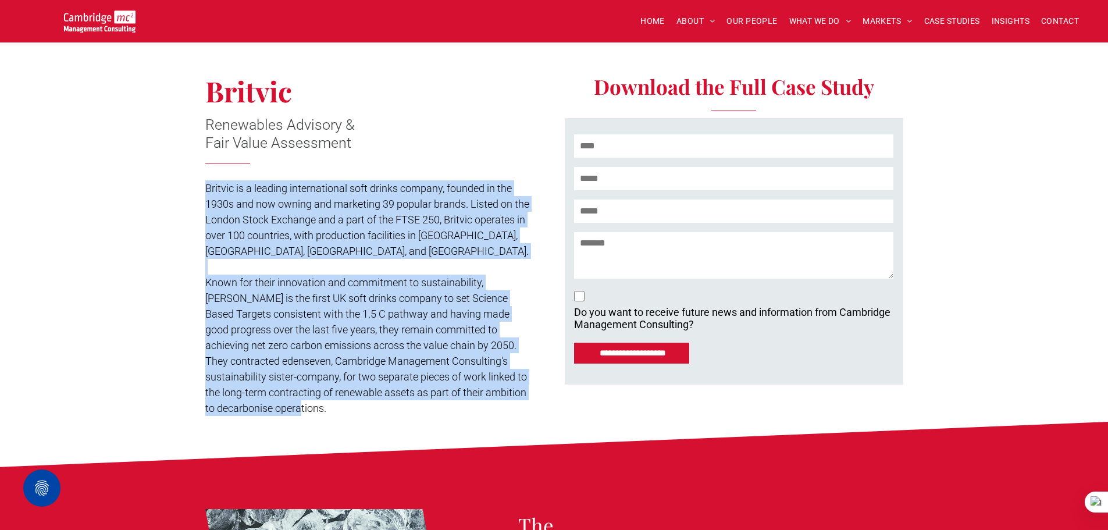
drag, startPoint x: 206, startPoint y: 191, endPoint x: 541, endPoint y: 397, distance: 392.9
click at [541, 397] on div "Britvic Renewables Advisory & ﻿ Fair Value Assessment Britvic is a leading inte…" at bounding box center [379, 230] width 349 height 384
copy div "Britvic is a leading international soft drinks company, founded in the 1930s an…"
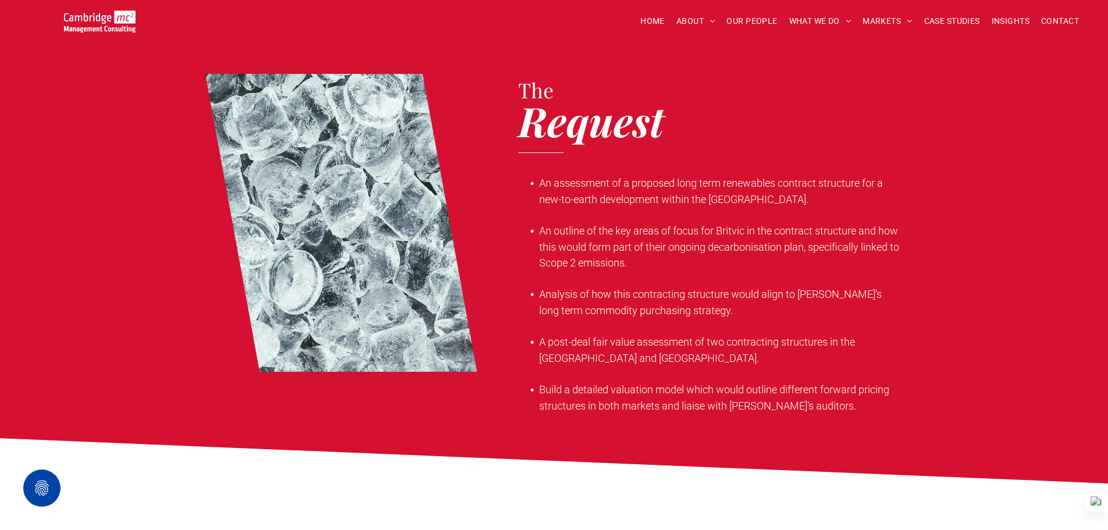
scroll to position [698, 0]
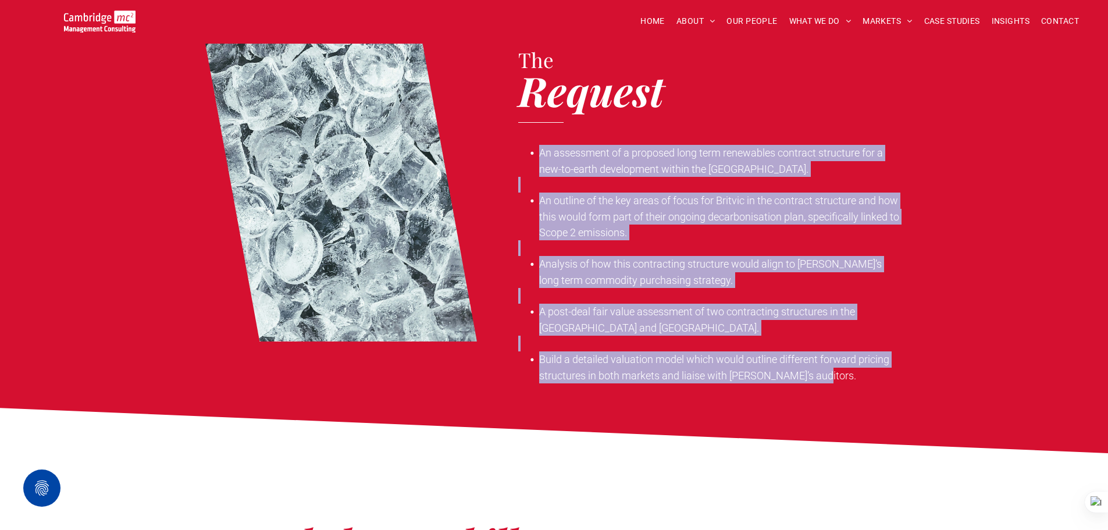
drag, startPoint x: 542, startPoint y: 137, endPoint x: 813, endPoint y: 364, distance: 354.0
click at [813, 364] on div "An assessment of a proposed long term renewables contract structure for a new-t…" at bounding box center [710, 264] width 385 height 241
copy div "An assessment of a proposed long term renewables contract structure for a new-t…"
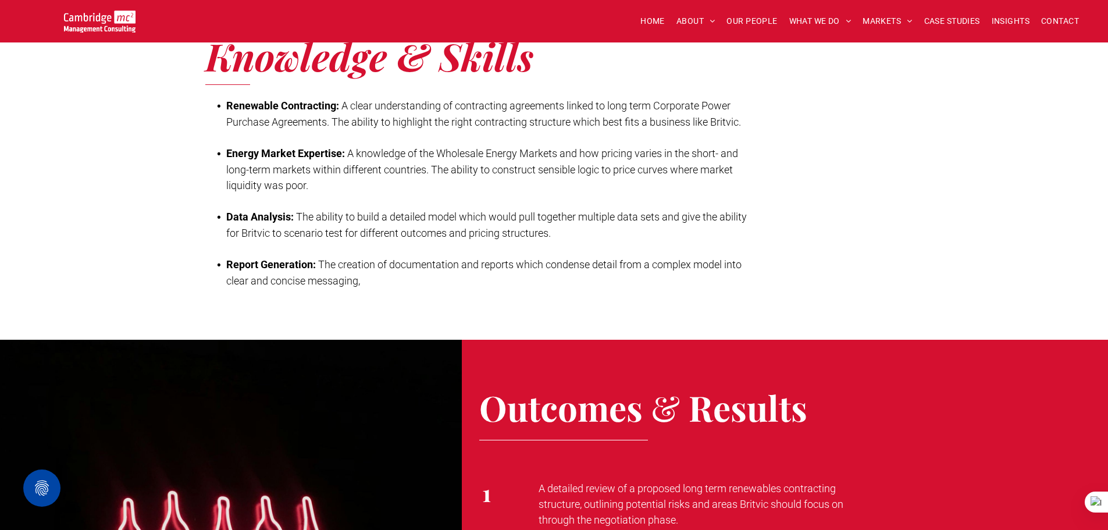
scroll to position [1105, 0]
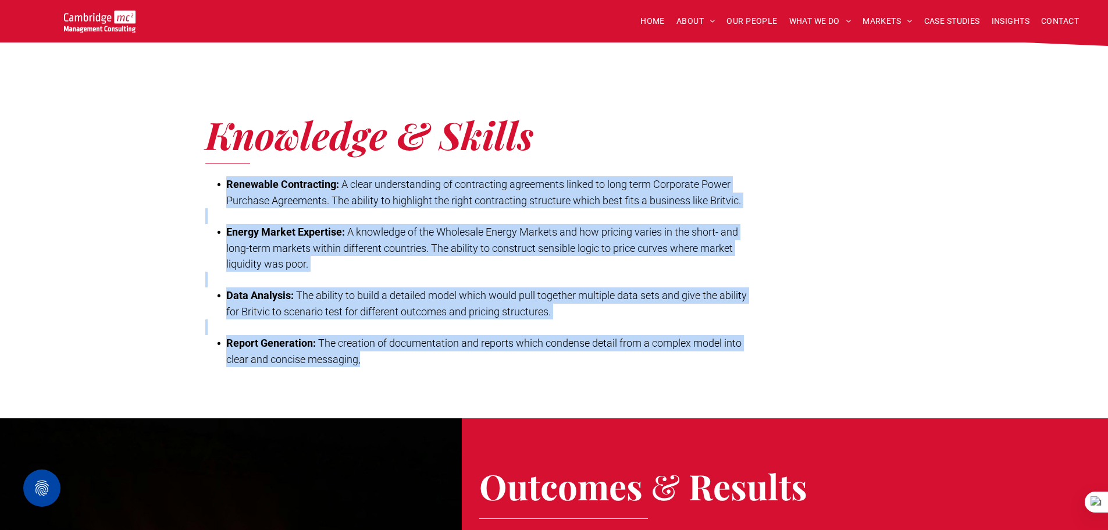
drag, startPoint x: 225, startPoint y: 166, endPoint x: 374, endPoint y: 340, distance: 229.1
click at [374, 340] on div "Renewable Contracting: A clear understanding of contracting agreements linked t…" at bounding box center [478, 271] width 546 height 193
copy div "Renewable Contracting: A clear understanding of contracting agreements linked t…"
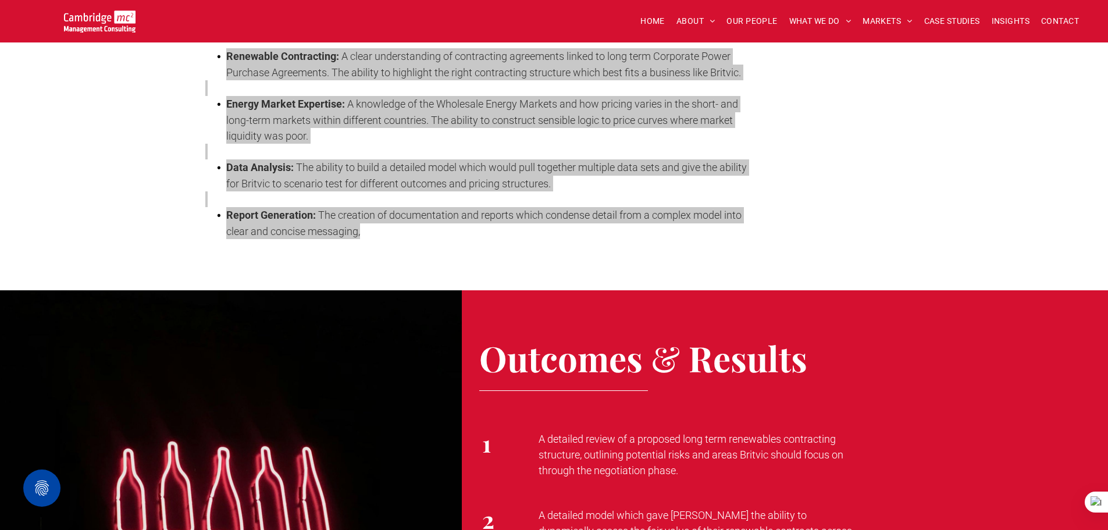
scroll to position [1396, 0]
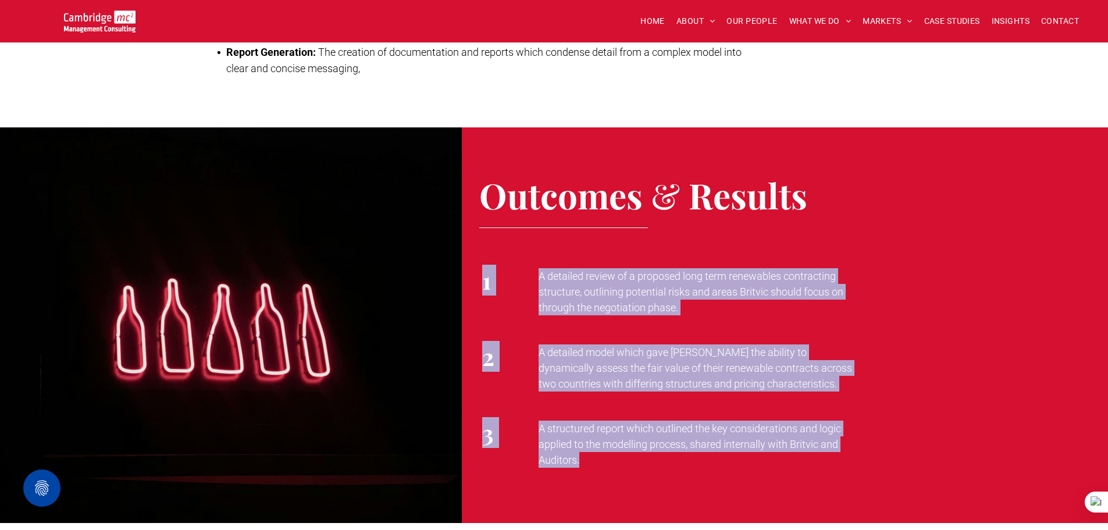
drag, startPoint x: 485, startPoint y: 263, endPoint x: 601, endPoint y: 465, distance: 233.2
click at [601, 465] on div "Outcomes & Results 1 A detailed review of a proposed long term renewables contr…" at bounding box center [785, 325] width 646 height 396
copy div "1 A detailed review of a proposed long term renewables contracting structure, o…"
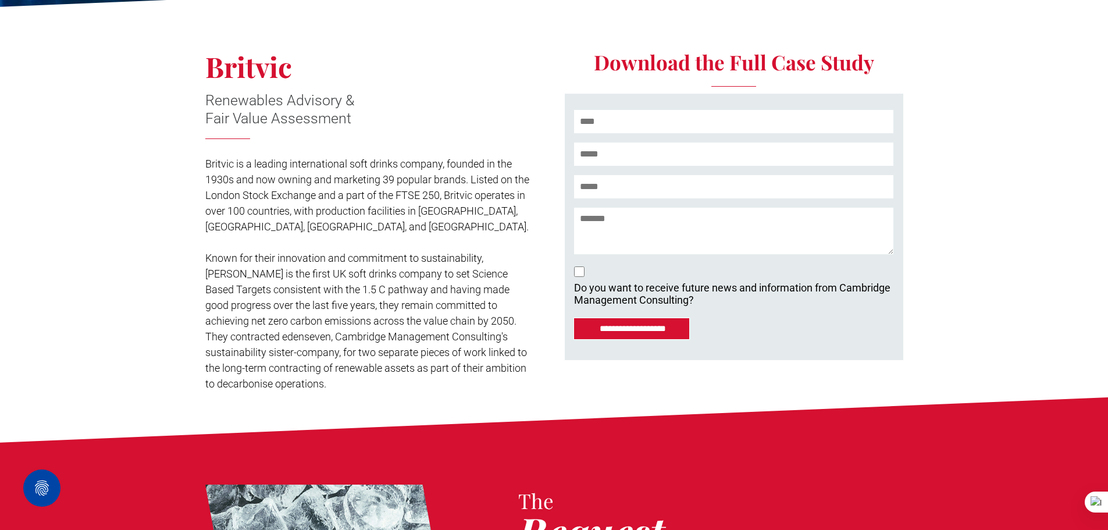
scroll to position [0, 0]
